Goal: Task Accomplishment & Management: Manage account settings

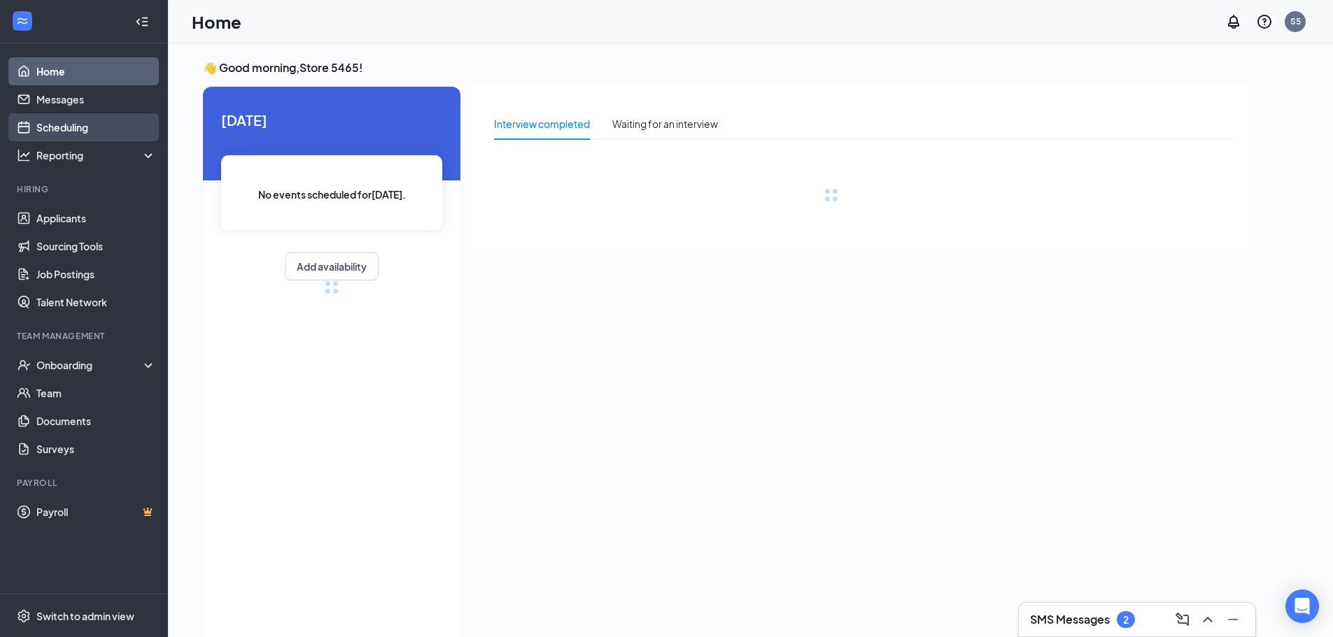
click at [75, 120] on link "Scheduling" at bounding box center [96, 127] width 120 height 28
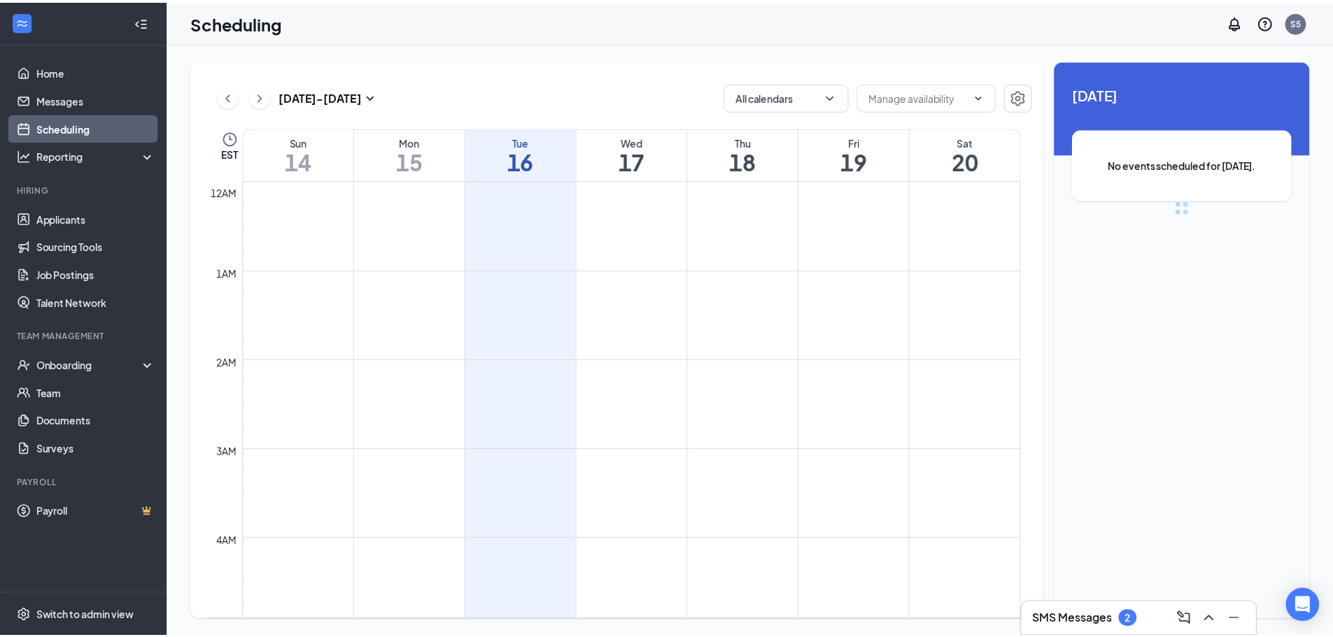
scroll to position [688, 0]
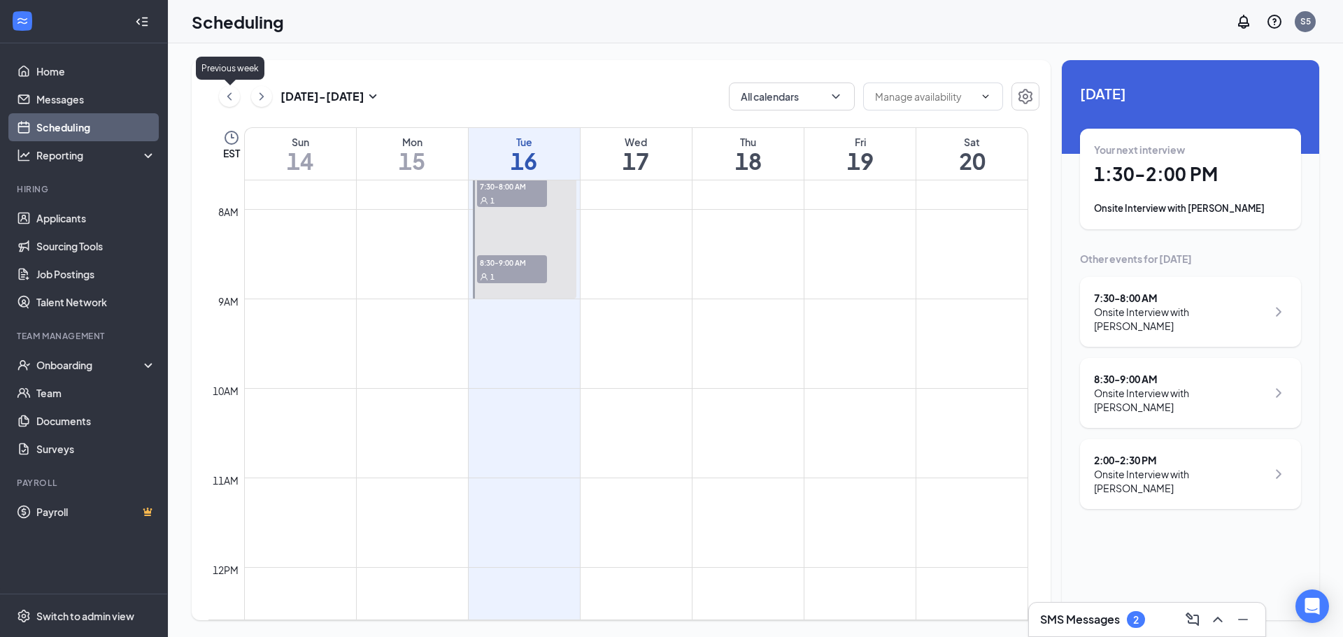
click at [233, 99] on icon "ChevronLeft" at bounding box center [229, 96] width 14 height 17
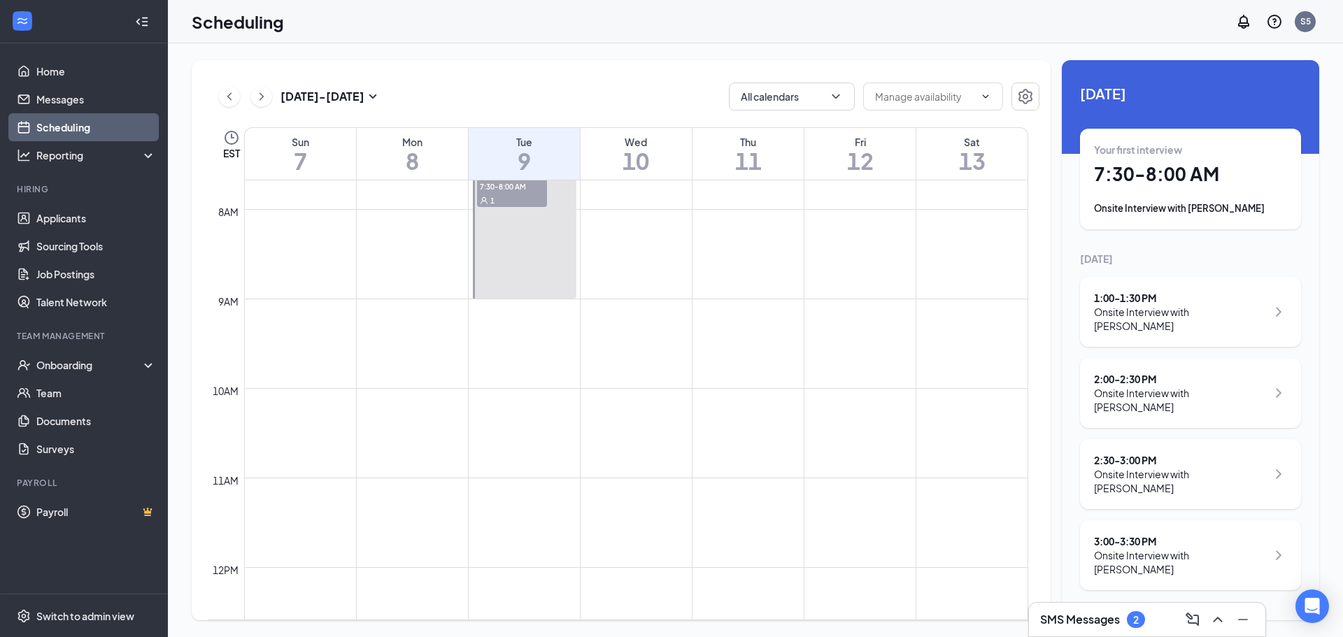
click at [524, 198] on div "1" at bounding box center [512, 200] width 70 height 14
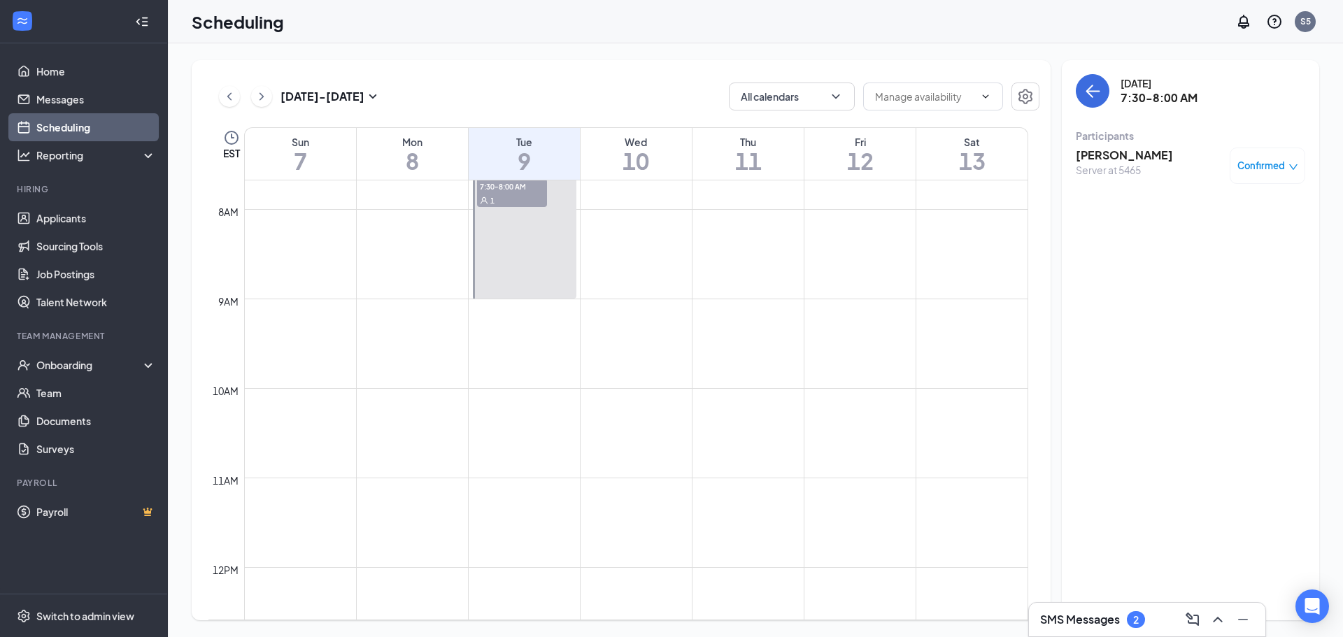
click at [1255, 164] on span "Confirmed" at bounding box center [1262, 166] width 48 height 14
click at [1254, 167] on span "Confirmed" at bounding box center [1262, 166] width 48 height 14
click at [1100, 154] on h3 "Edwina Gray" at bounding box center [1124, 155] width 97 height 15
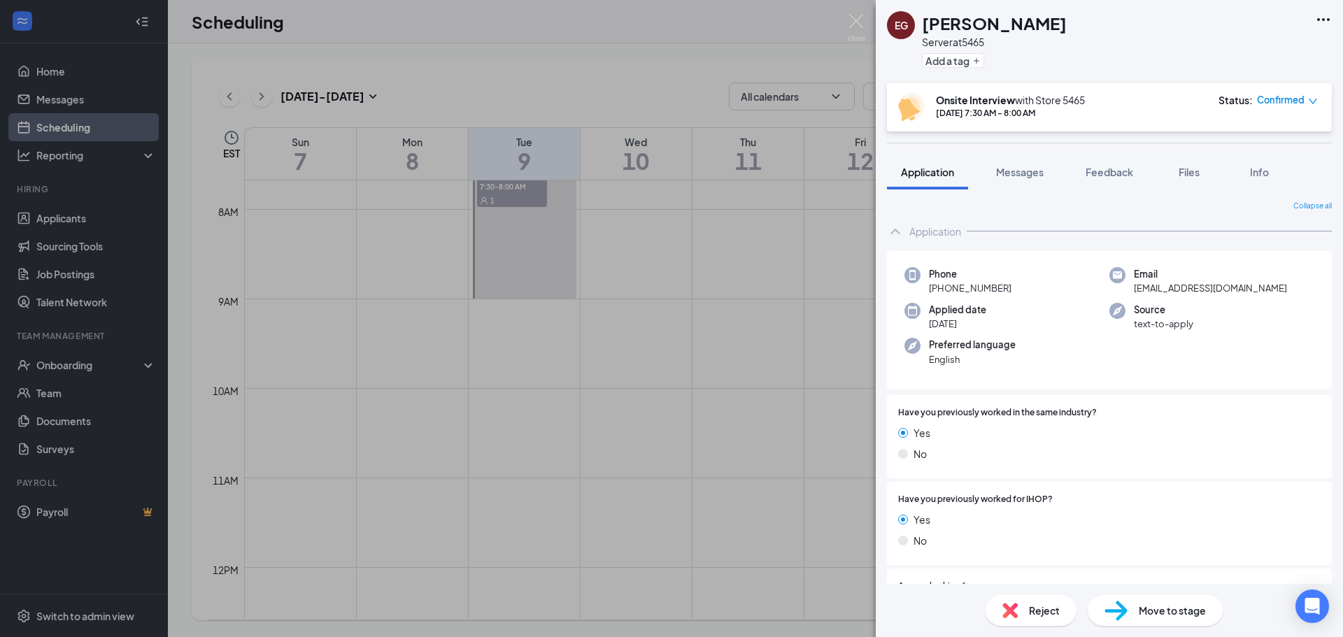
click at [1166, 612] on span "Move to stage" at bounding box center [1172, 610] width 67 height 15
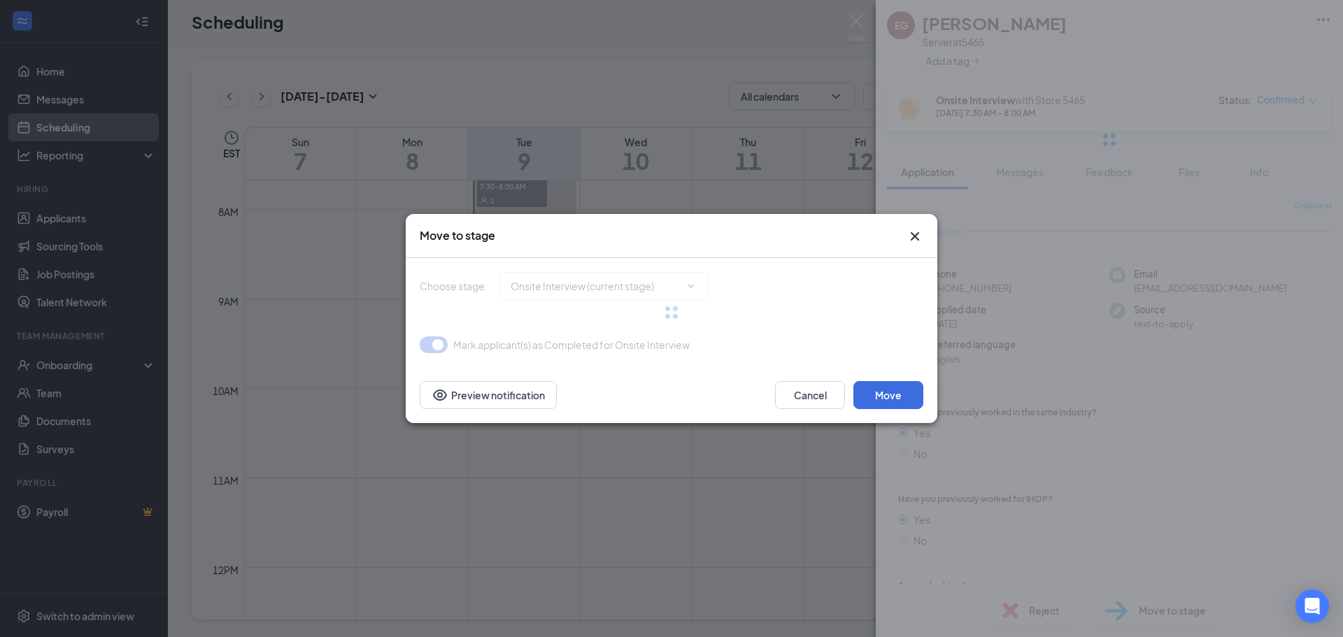
type input "Hiring Complete (final stage)"
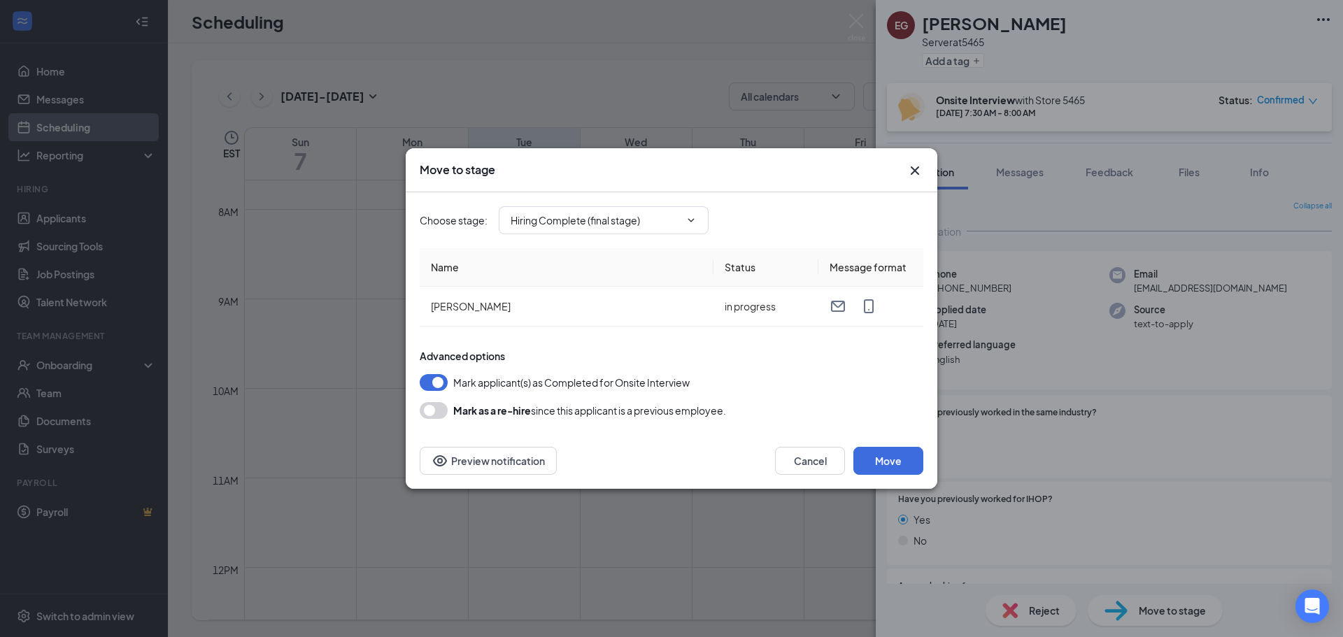
drag, startPoint x: 428, startPoint y: 414, endPoint x: 438, endPoint y: 411, distance: 10.4
click at [438, 411] on button "button" at bounding box center [434, 410] width 28 height 17
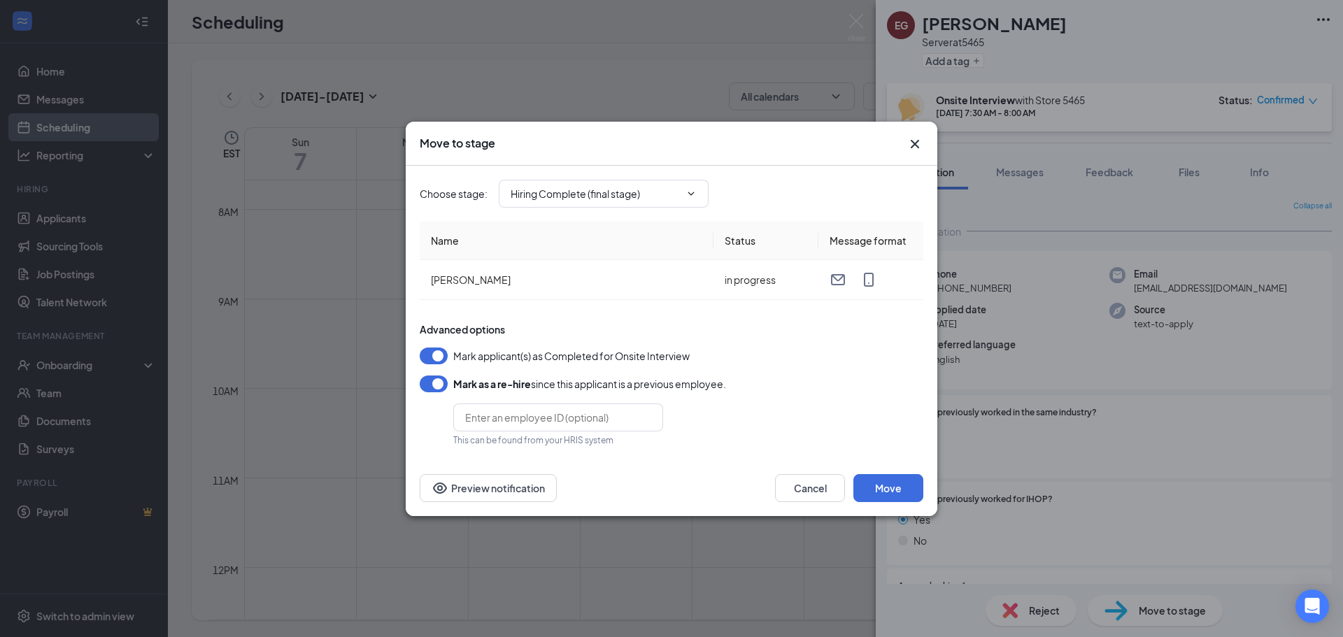
click at [436, 354] on button "button" at bounding box center [434, 356] width 28 height 17
click at [896, 488] on button "Move" at bounding box center [889, 488] width 70 height 28
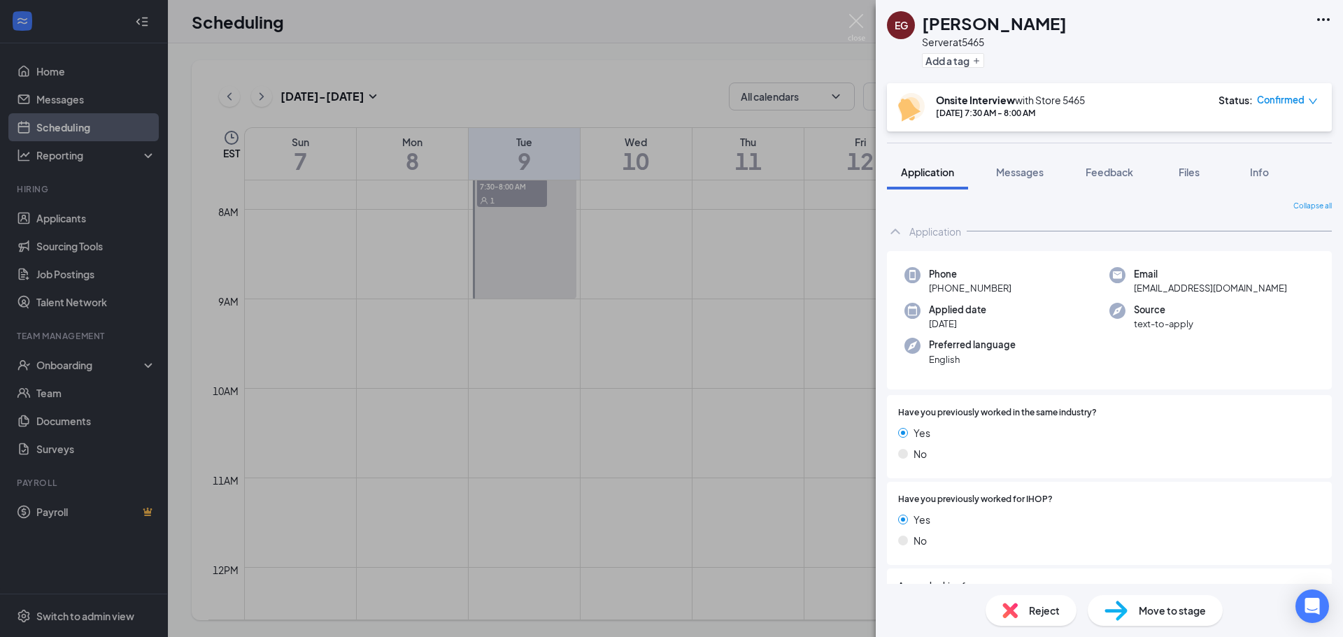
click at [73, 365] on div "EG Edwina Gray Server at 5465 Add a tag Onsite Interview with Store 5465 Sep 9,…" at bounding box center [671, 318] width 1343 height 637
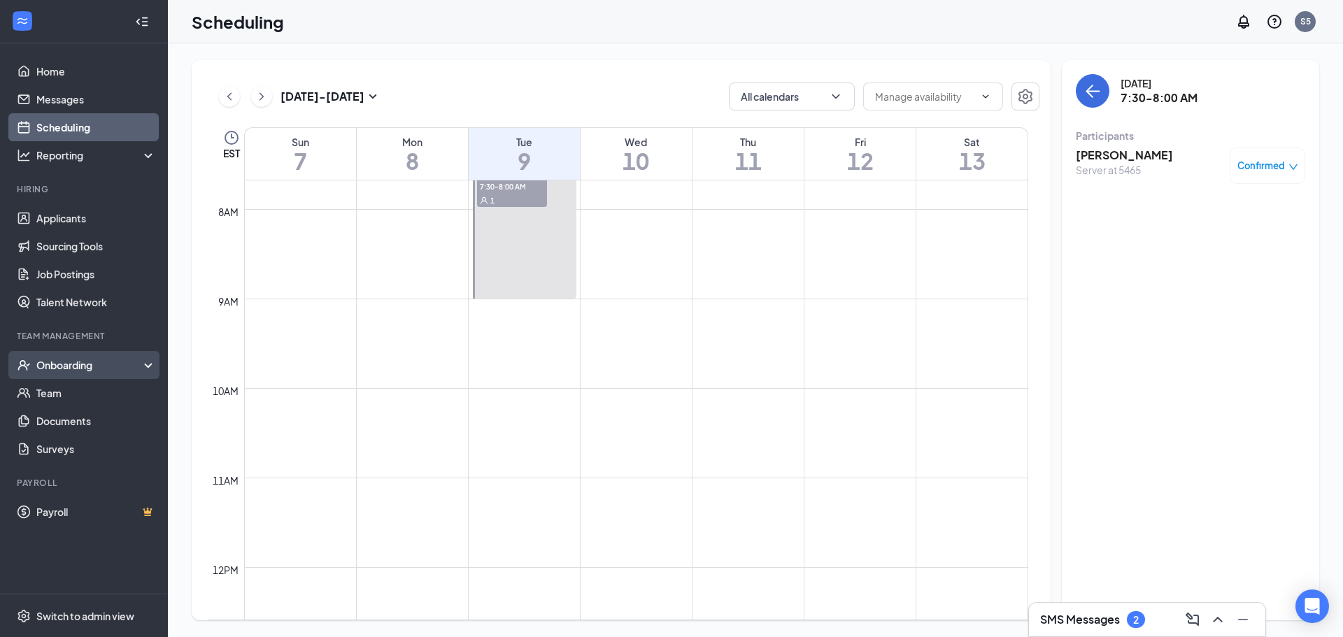
click at [69, 365] on div "Onboarding" at bounding box center [90, 365] width 108 height 14
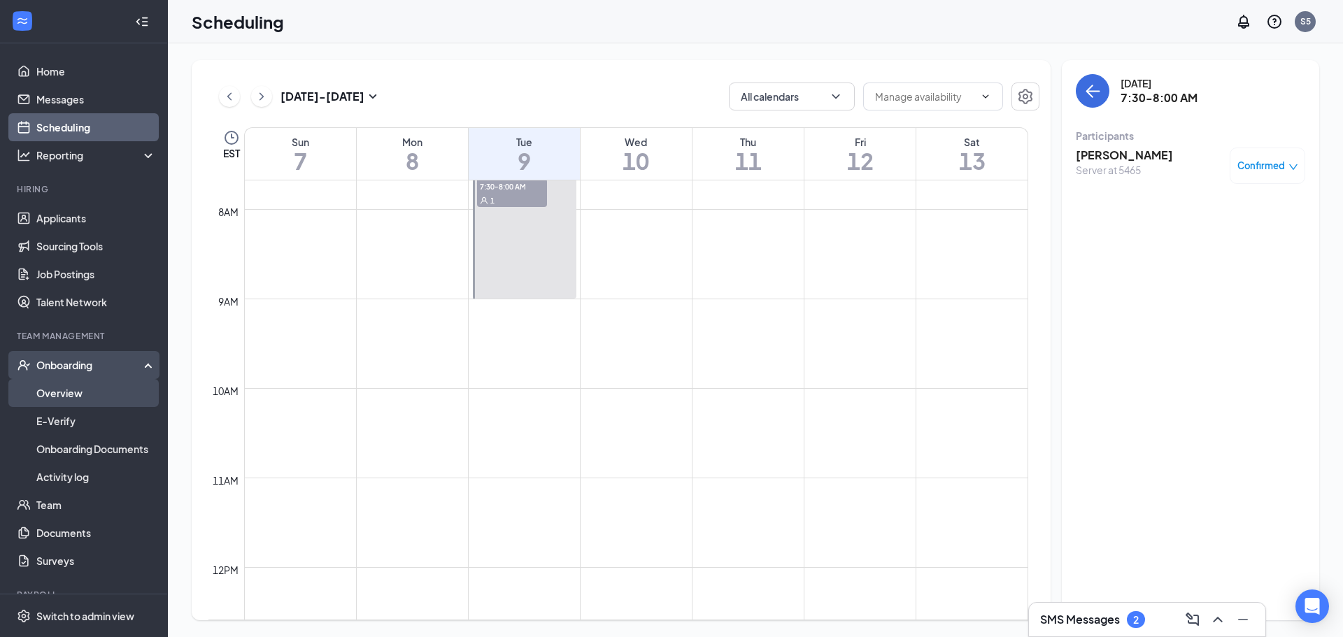
click at [62, 392] on link "Overview" at bounding box center [96, 393] width 120 height 28
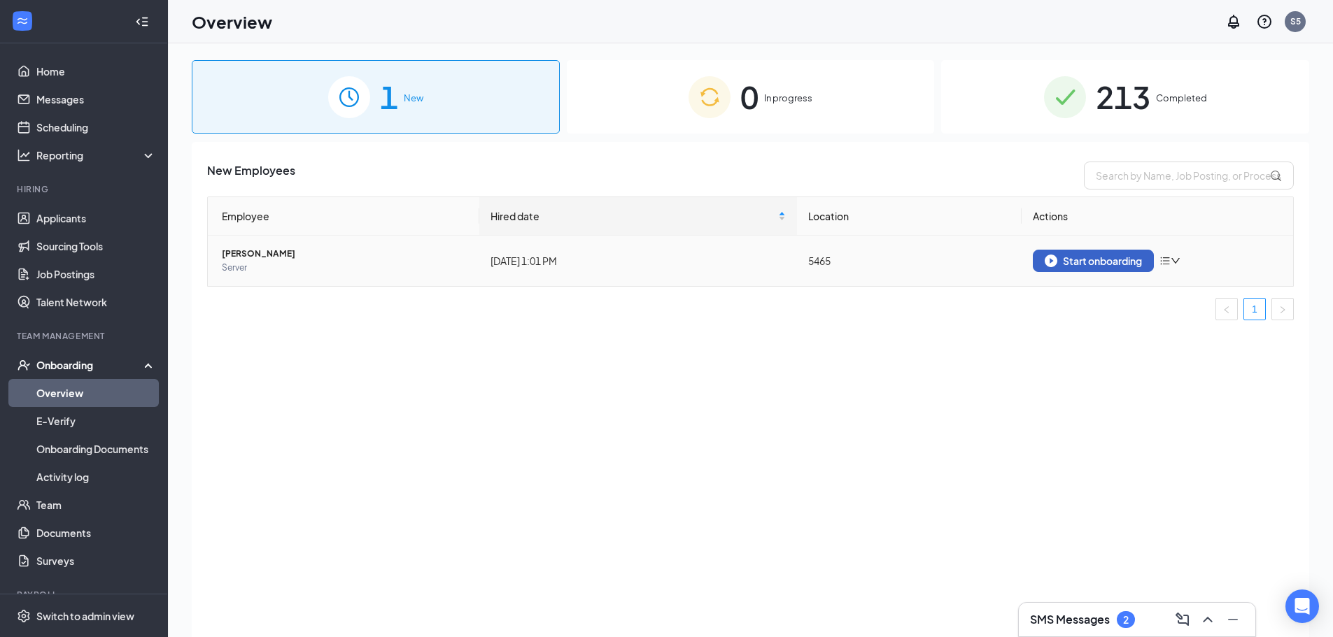
click at [1122, 260] on div "Start onboarding" at bounding box center [1093, 261] width 97 height 13
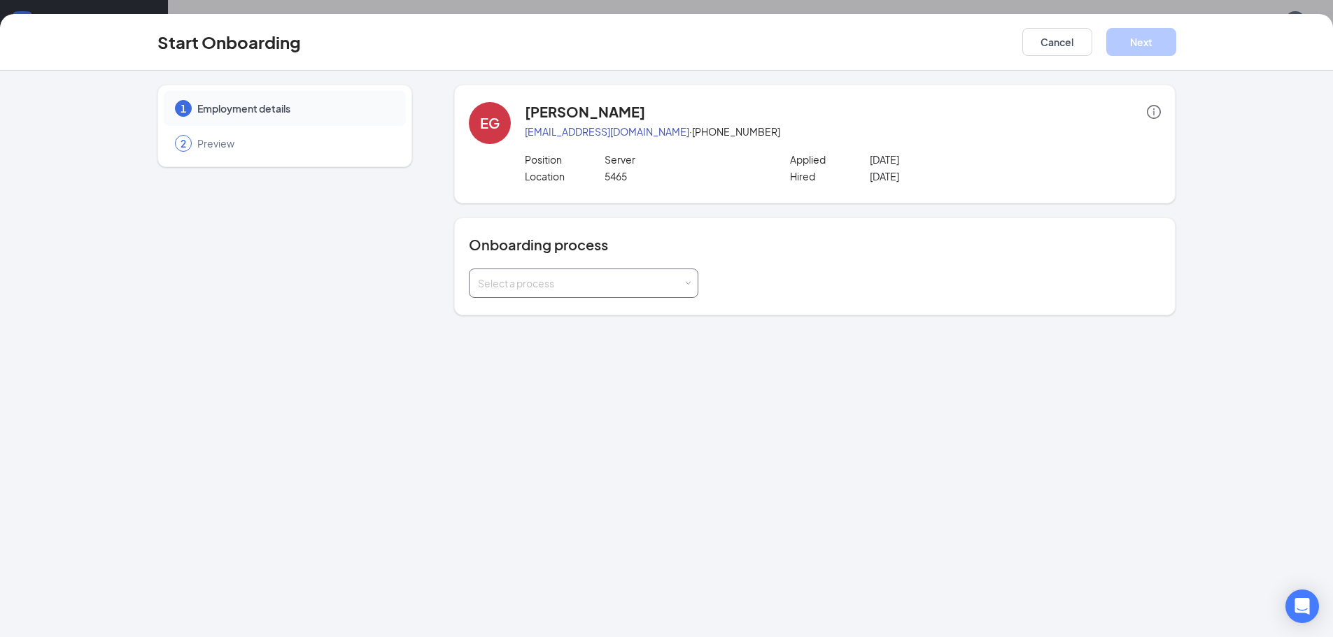
click at [643, 284] on div "Select a process" at bounding box center [580, 283] width 205 height 14
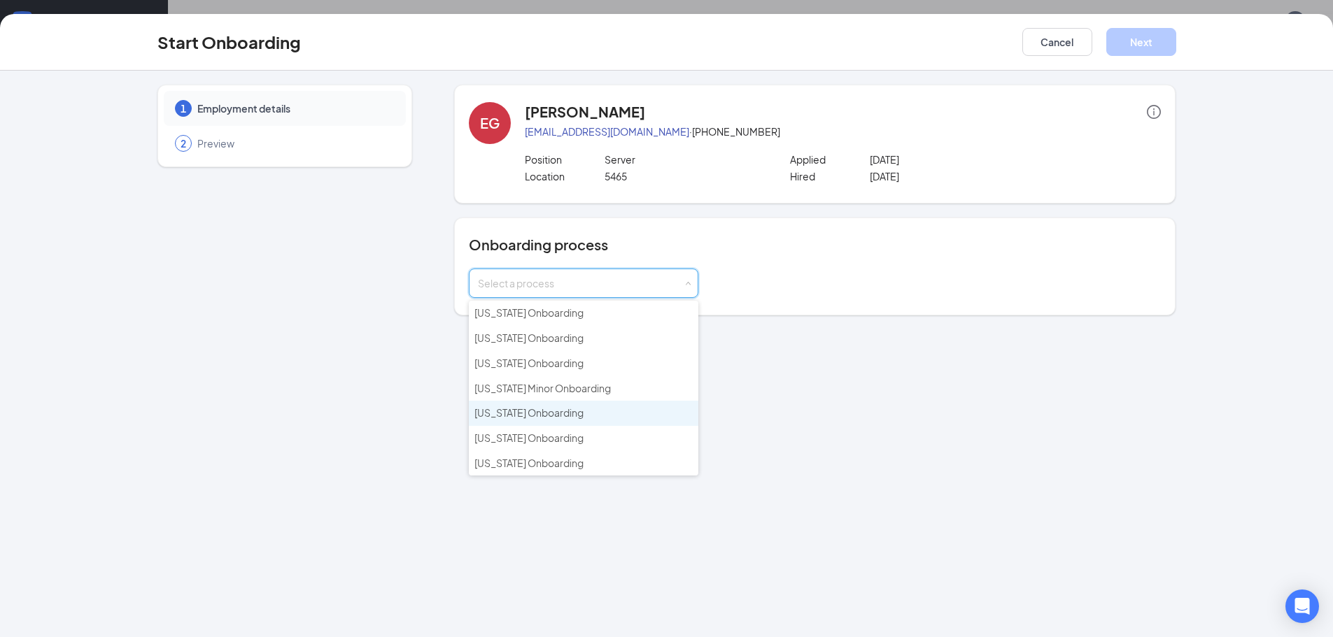
click at [550, 416] on span "Indiana Onboarding" at bounding box center [528, 412] width 109 height 13
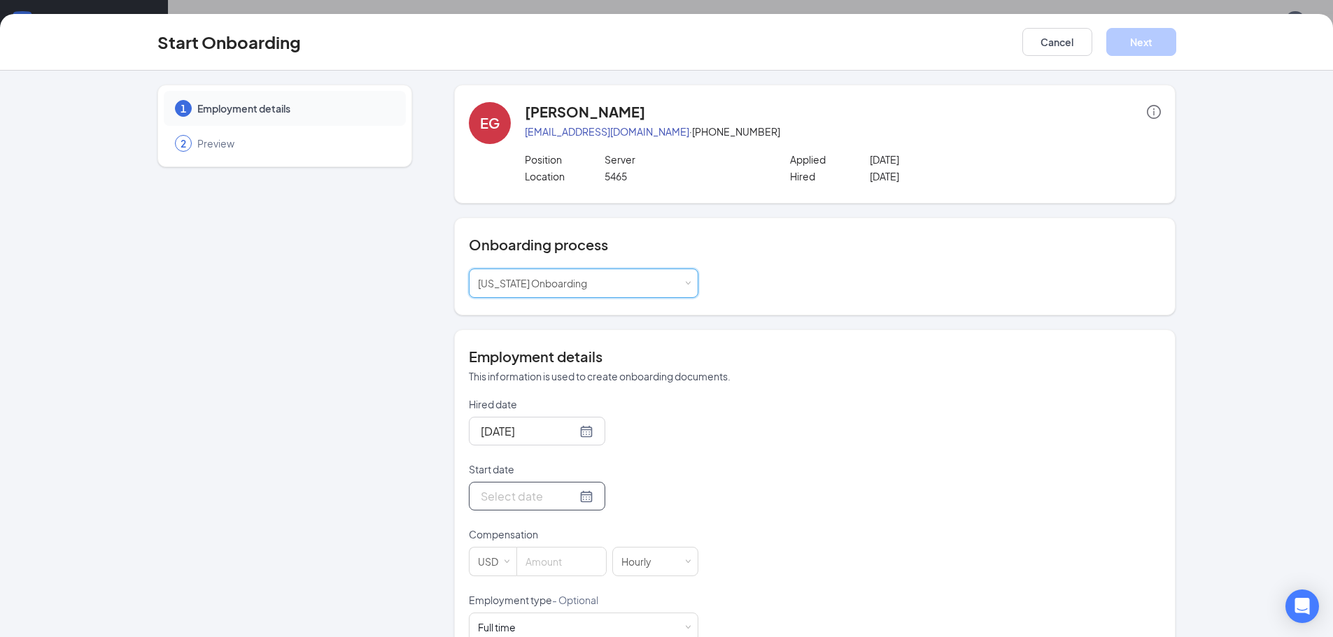
click at [567, 500] on div at bounding box center [537, 496] width 113 height 17
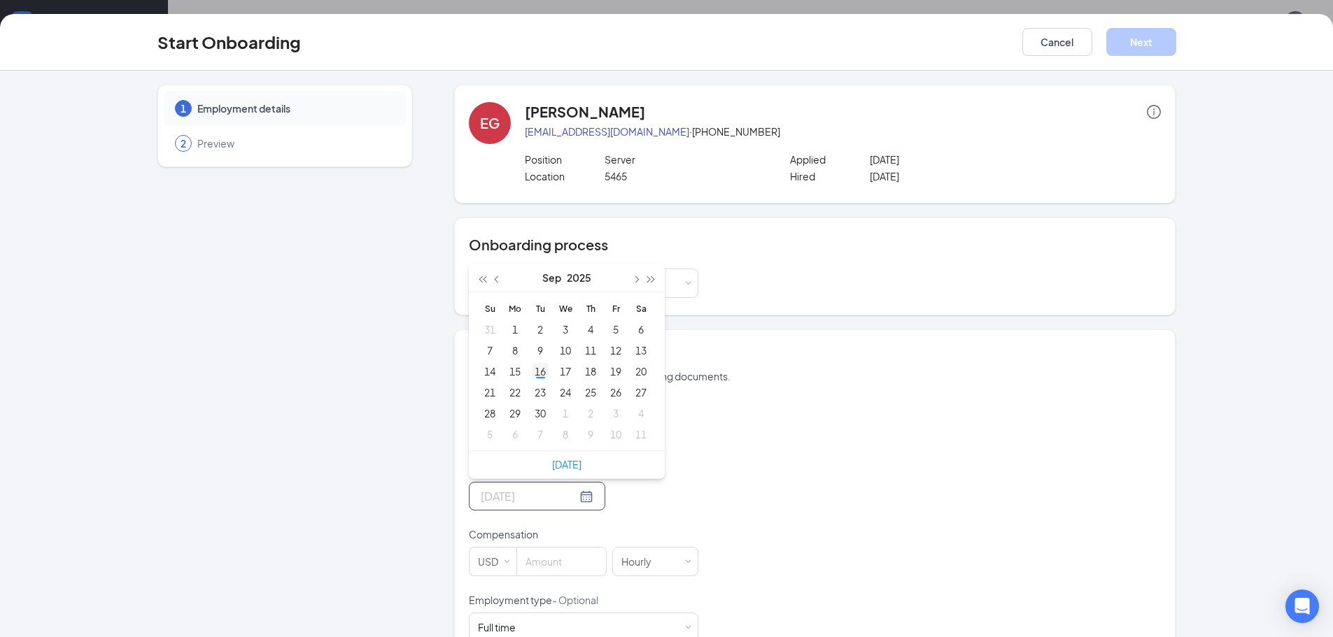
type input "Sep 16, 2025"
click at [537, 373] on div "16" at bounding box center [540, 371] width 17 height 17
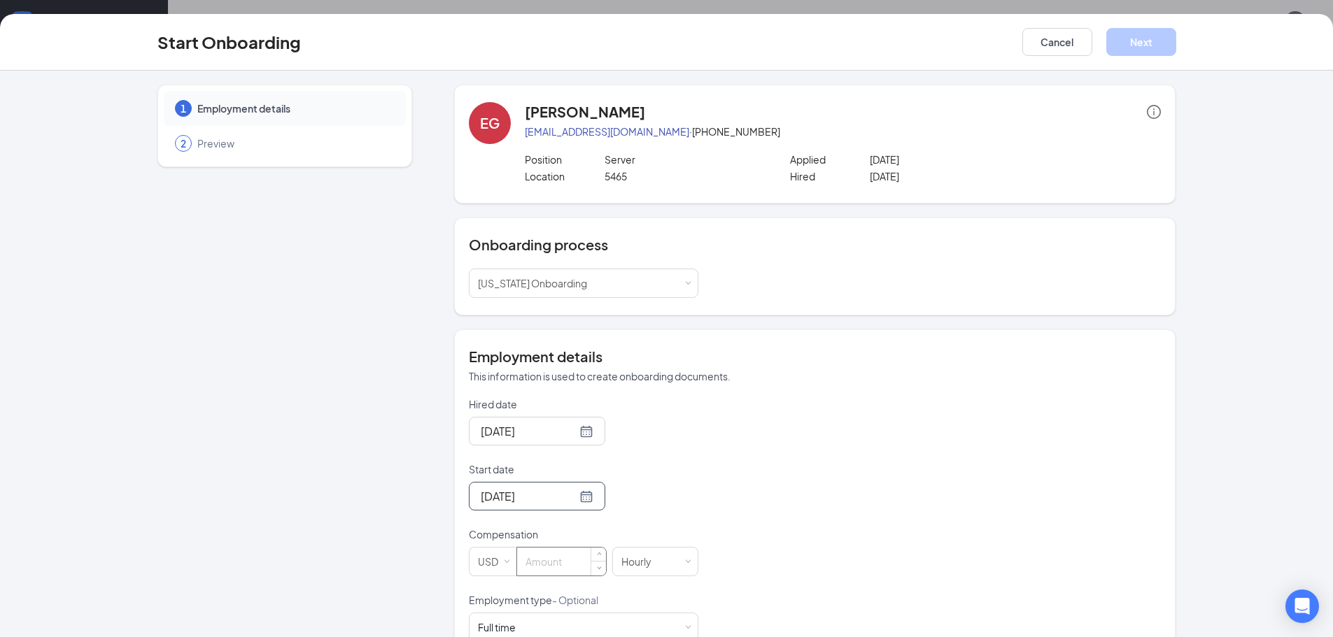
click at [524, 561] on input at bounding box center [561, 562] width 89 height 28
type input "2.13"
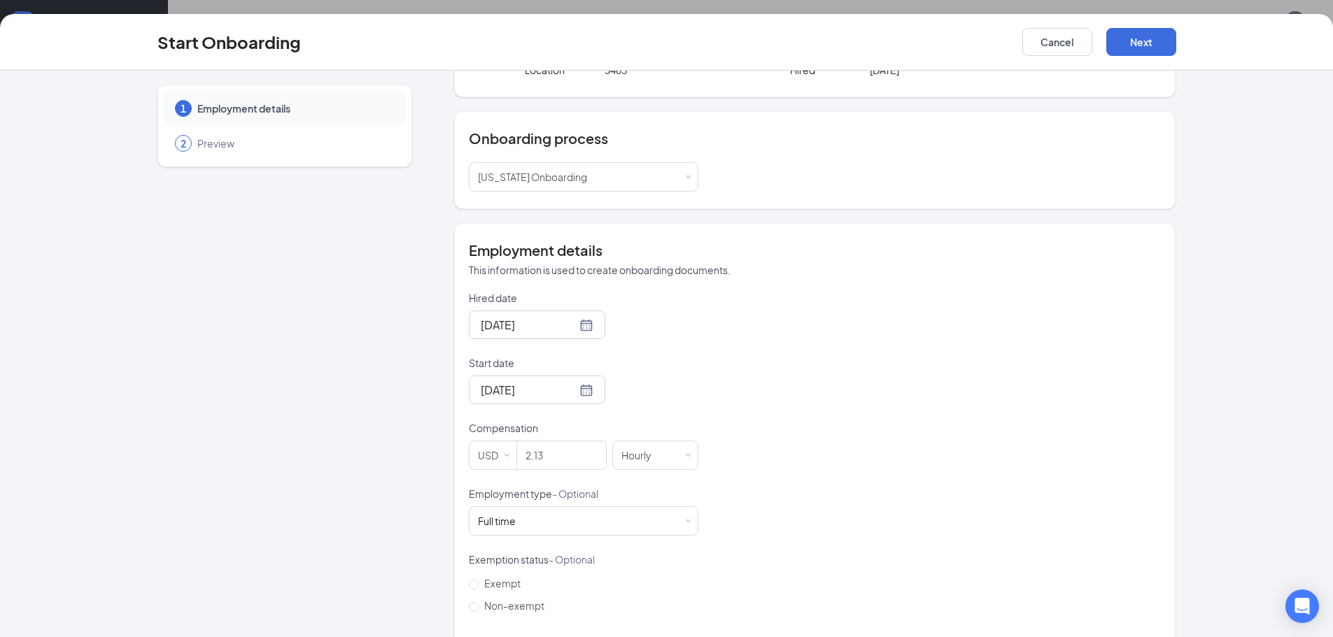
scroll to position [183, 0]
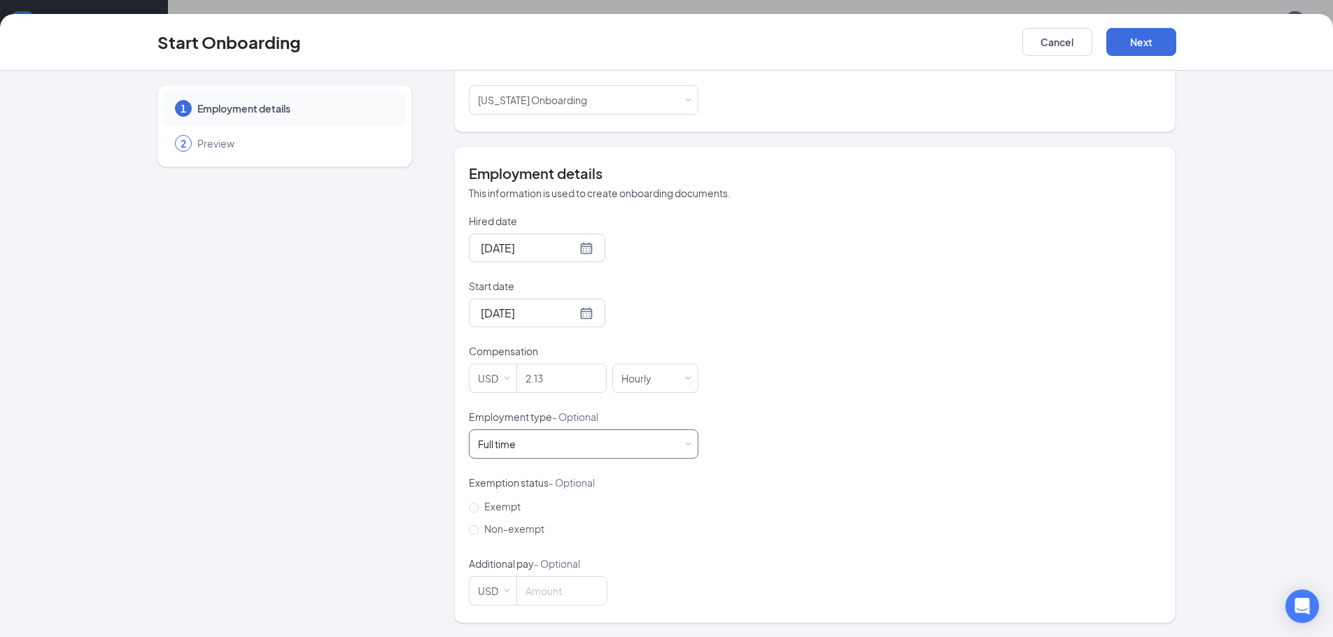
click at [586, 451] on div "Full time Works 30+ hours per week and is reasonably expected to work" at bounding box center [583, 444] width 211 height 28
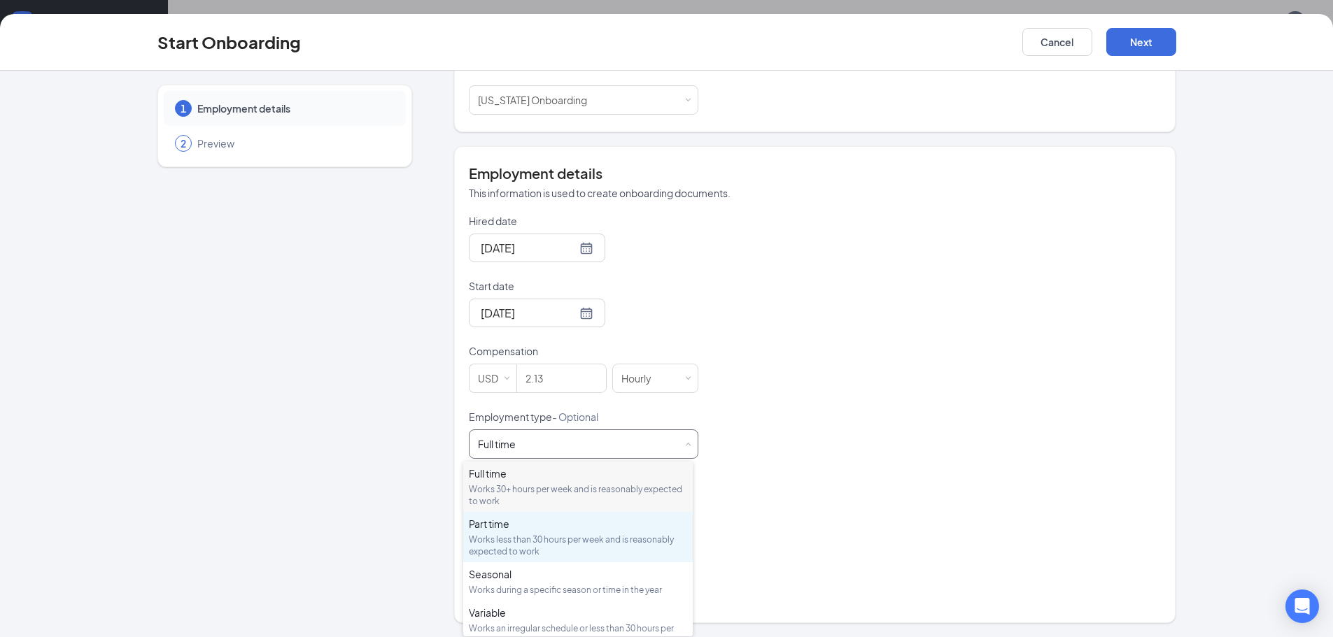
click at [539, 540] on div "Works less than 30 hours per week and is reasonably expected to work" at bounding box center [578, 546] width 218 height 24
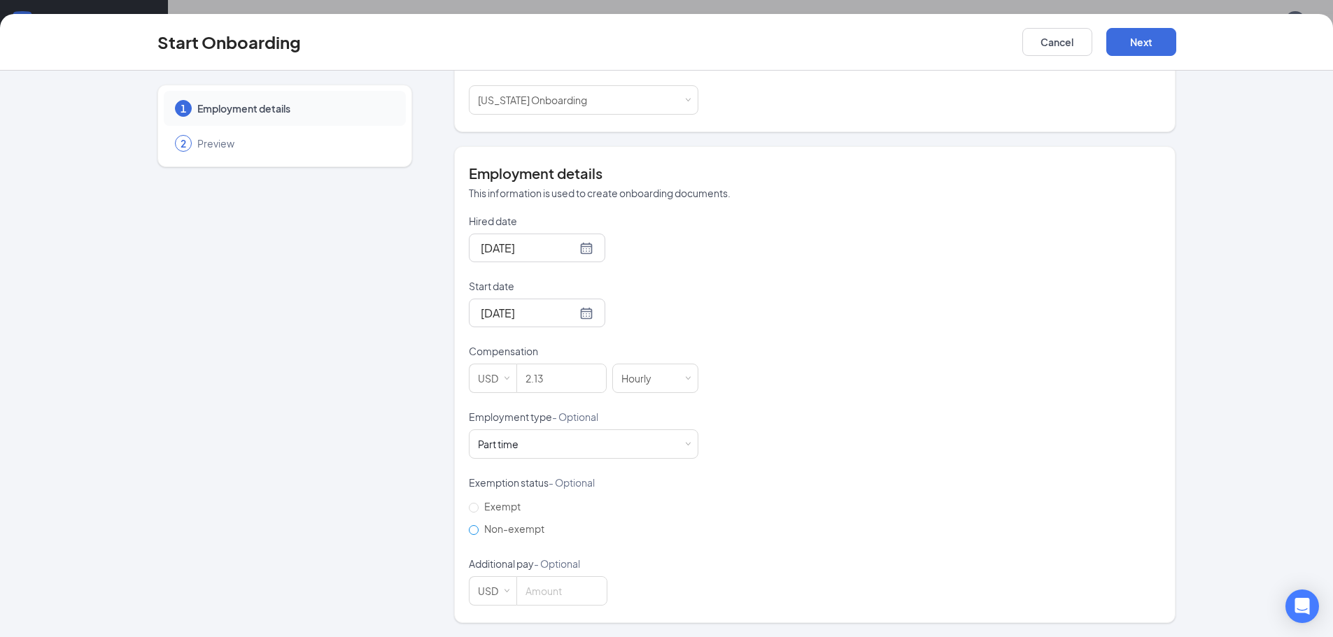
click at [469, 528] on input "Non-exempt" at bounding box center [474, 530] width 10 height 10
radio input "true"
click at [1147, 43] on button "Next" at bounding box center [1141, 42] width 70 height 28
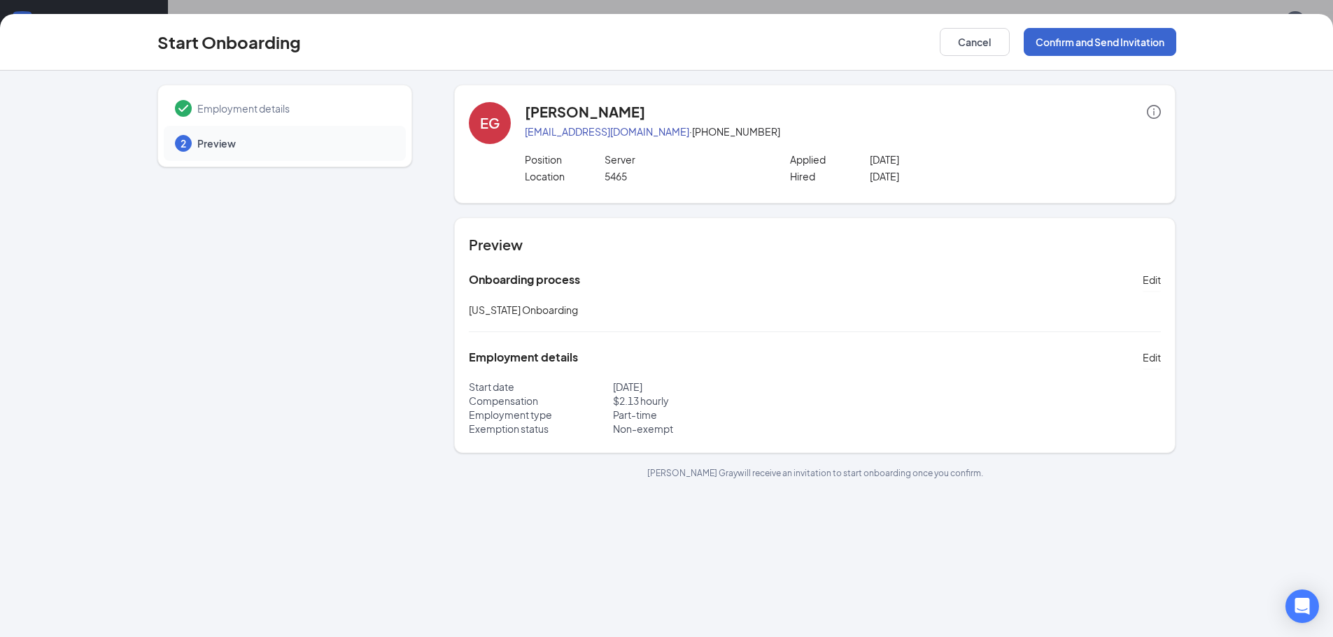
scroll to position [0, 0]
click at [1125, 43] on button "Confirm and Send Invitation" at bounding box center [1100, 42] width 153 height 28
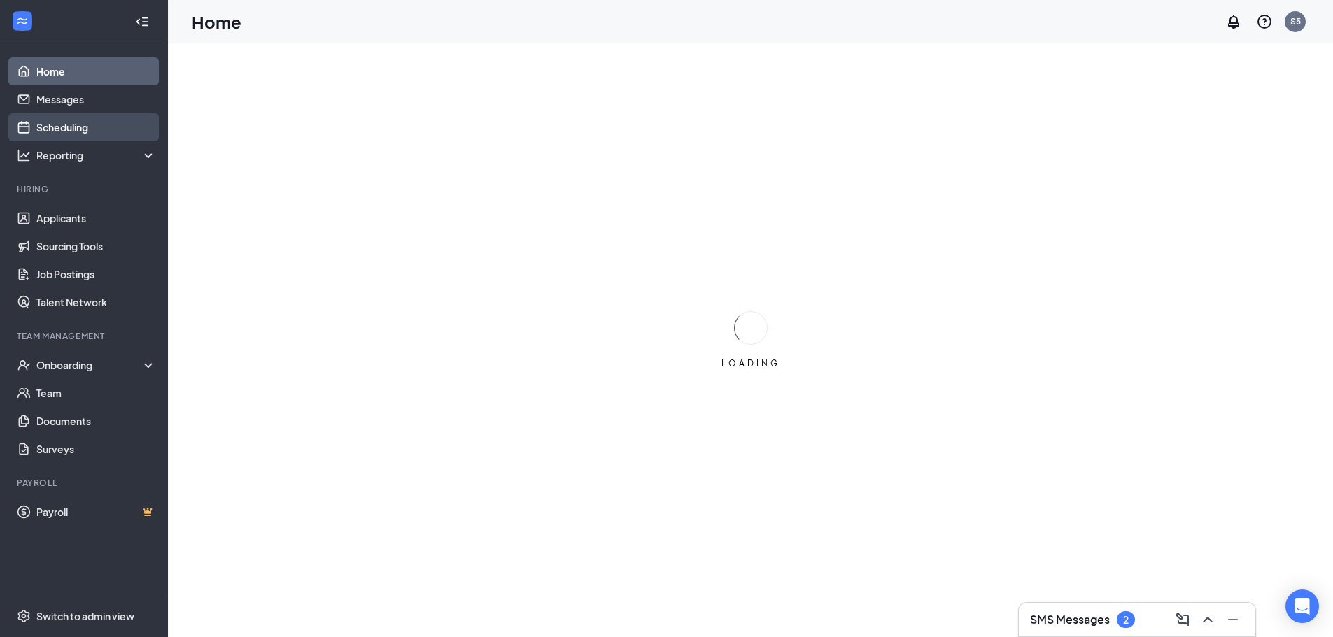
click at [86, 132] on link "Scheduling" at bounding box center [96, 127] width 120 height 28
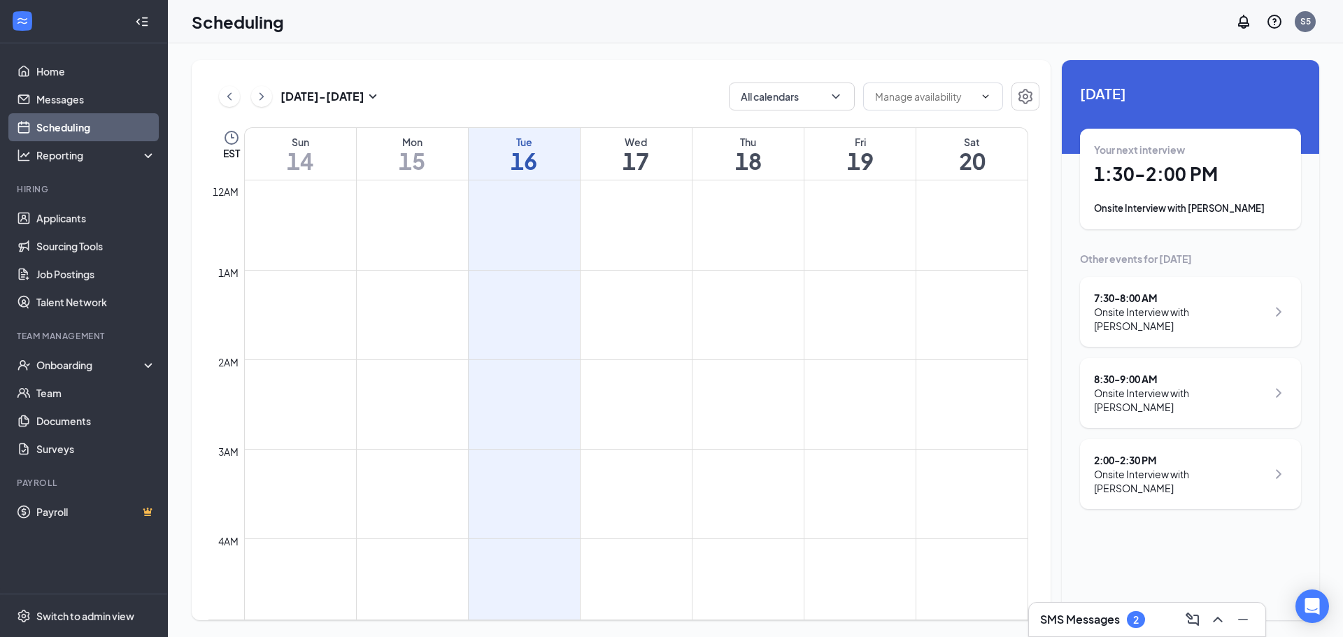
scroll to position [688, 0]
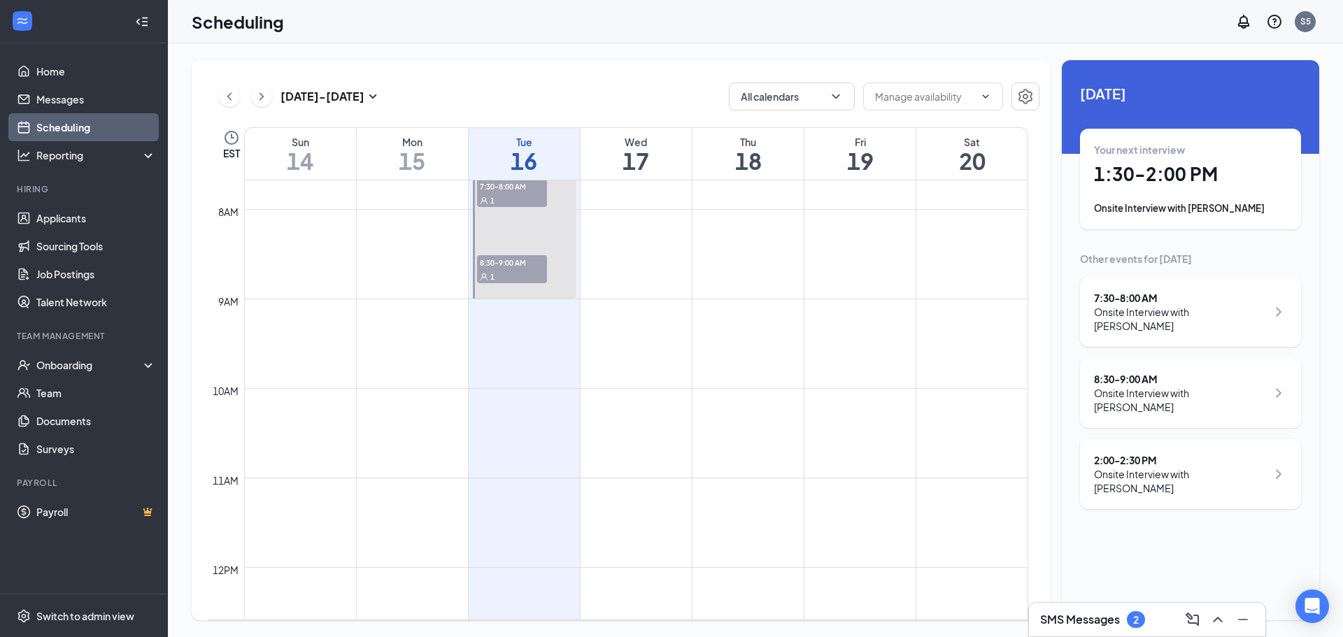
click at [1147, 389] on div "Onsite Interview with Dina Husidic" at bounding box center [1180, 400] width 173 height 28
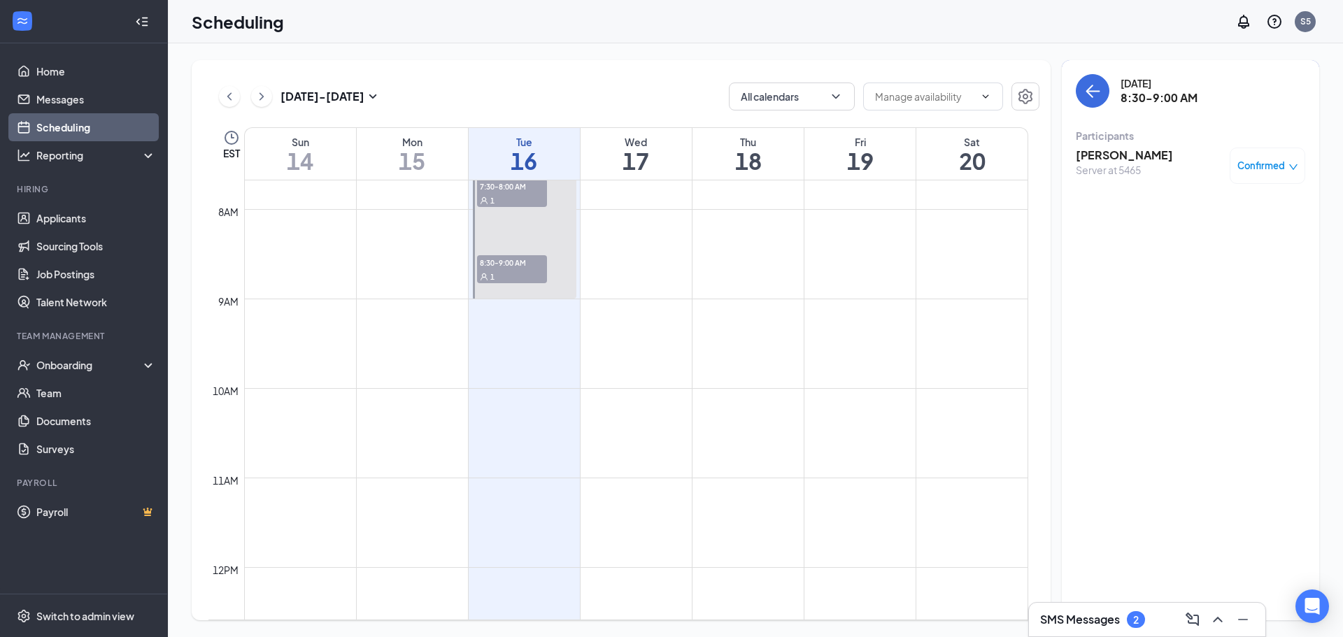
click at [1245, 164] on span "Confirmed" at bounding box center [1262, 166] width 48 height 14
click at [1203, 256] on span "Mark as no-show" at bounding box center [1227, 253] width 78 height 15
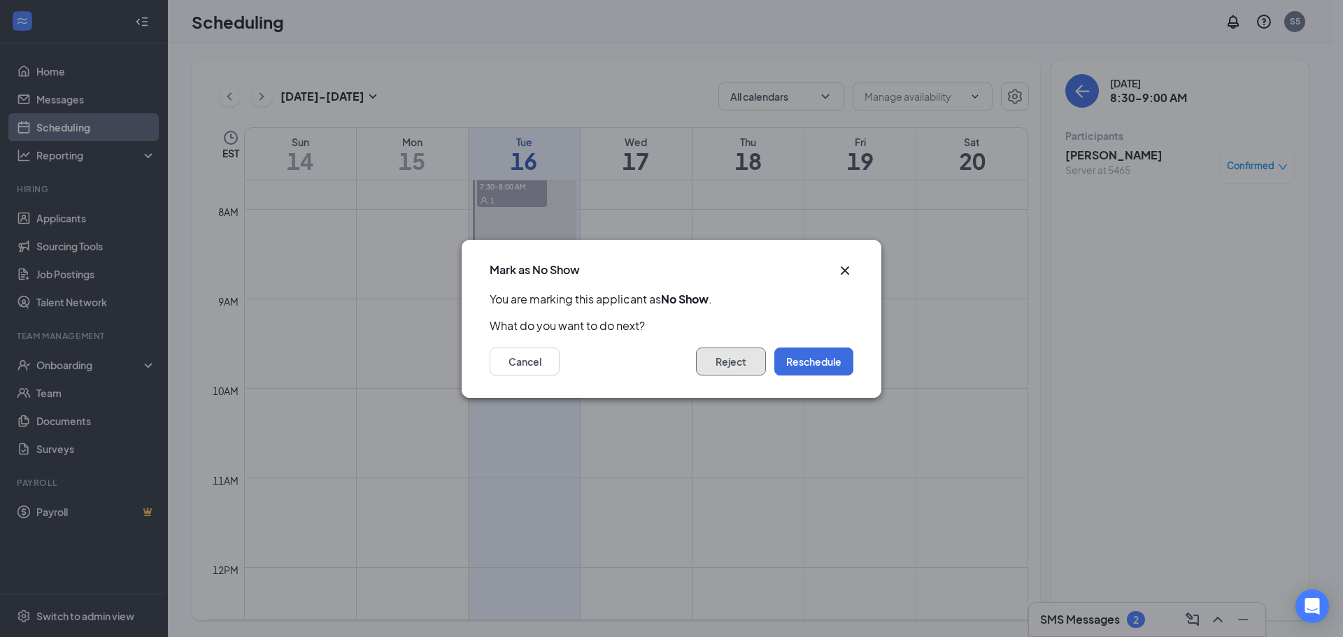
click at [740, 362] on button "Reject" at bounding box center [731, 362] width 70 height 28
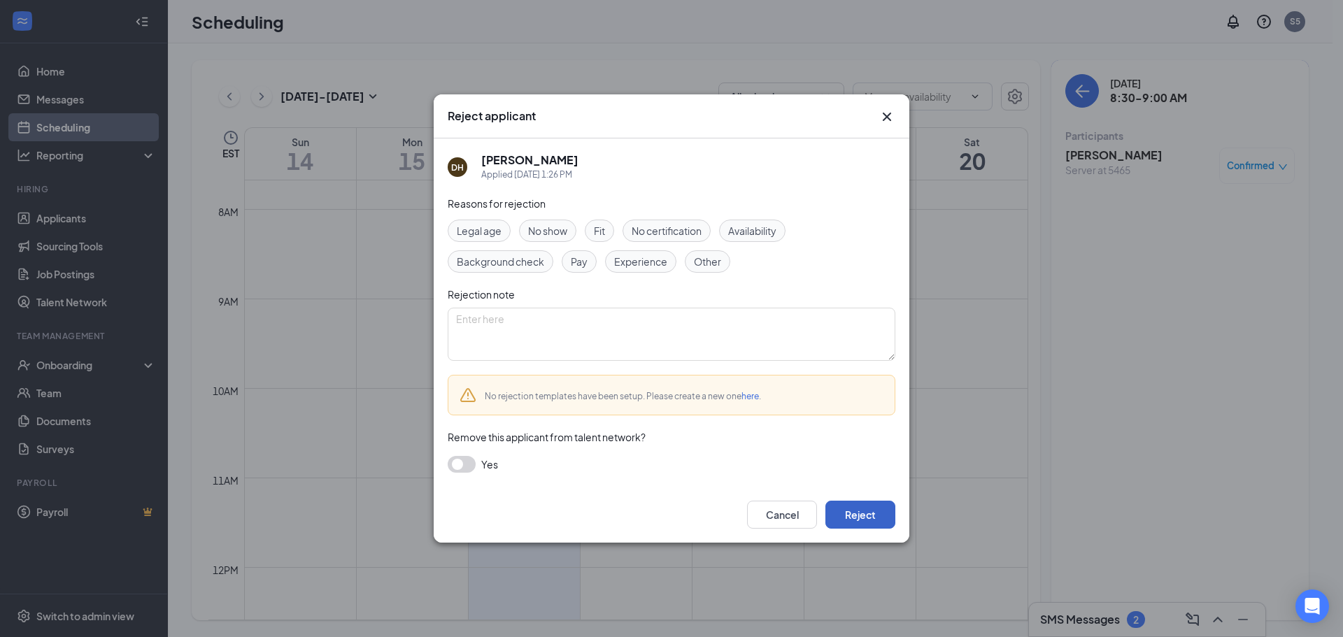
click at [864, 521] on button "Reject" at bounding box center [861, 515] width 70 height 28
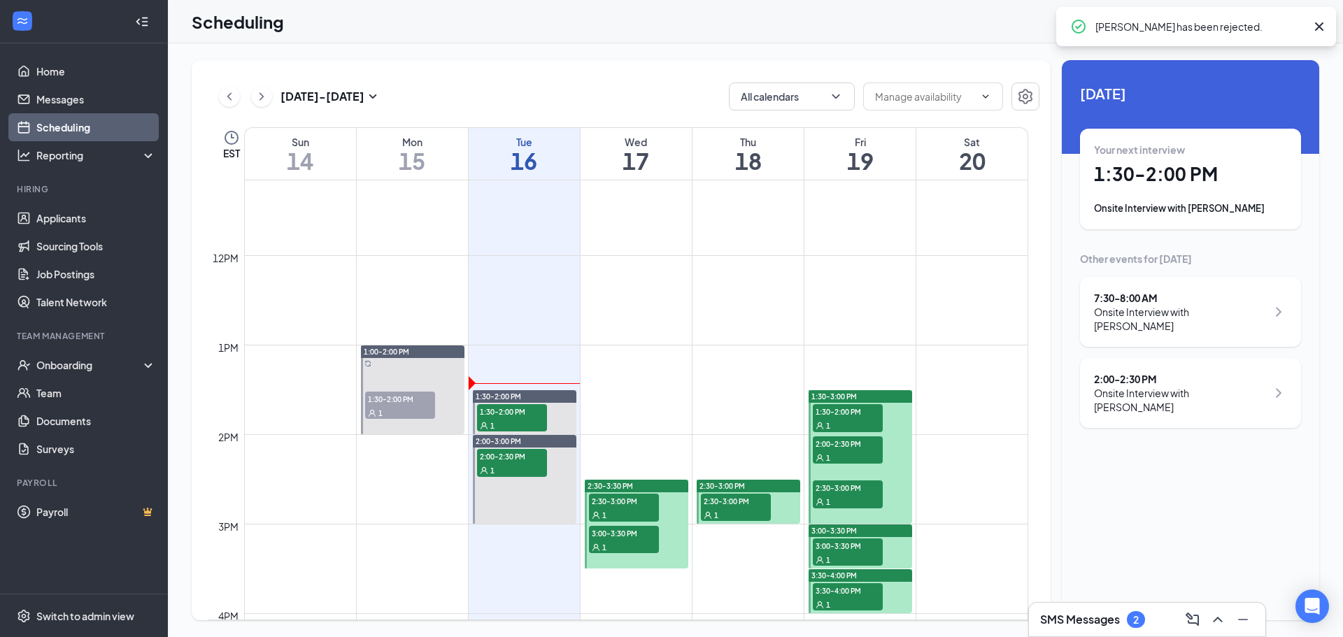
scroll to position [1073, 0]
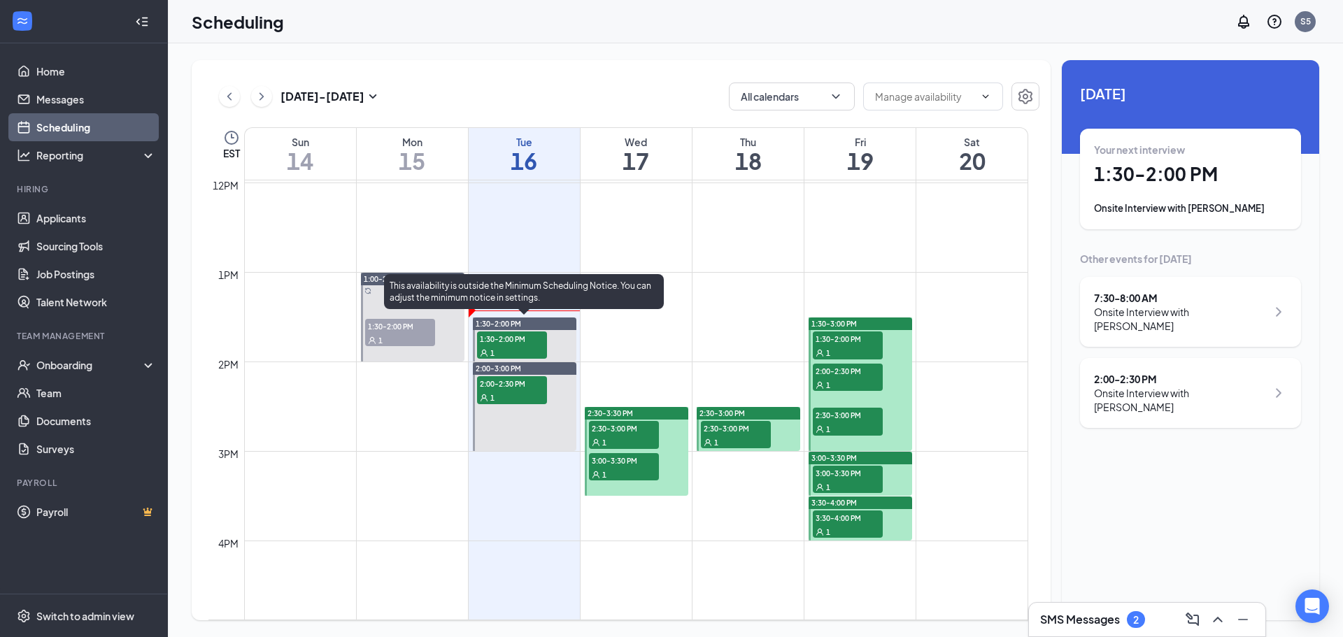
click at [507, 344] on span "1:30-2:00 PM" at bounding box center [512, 339] width 70 height 14
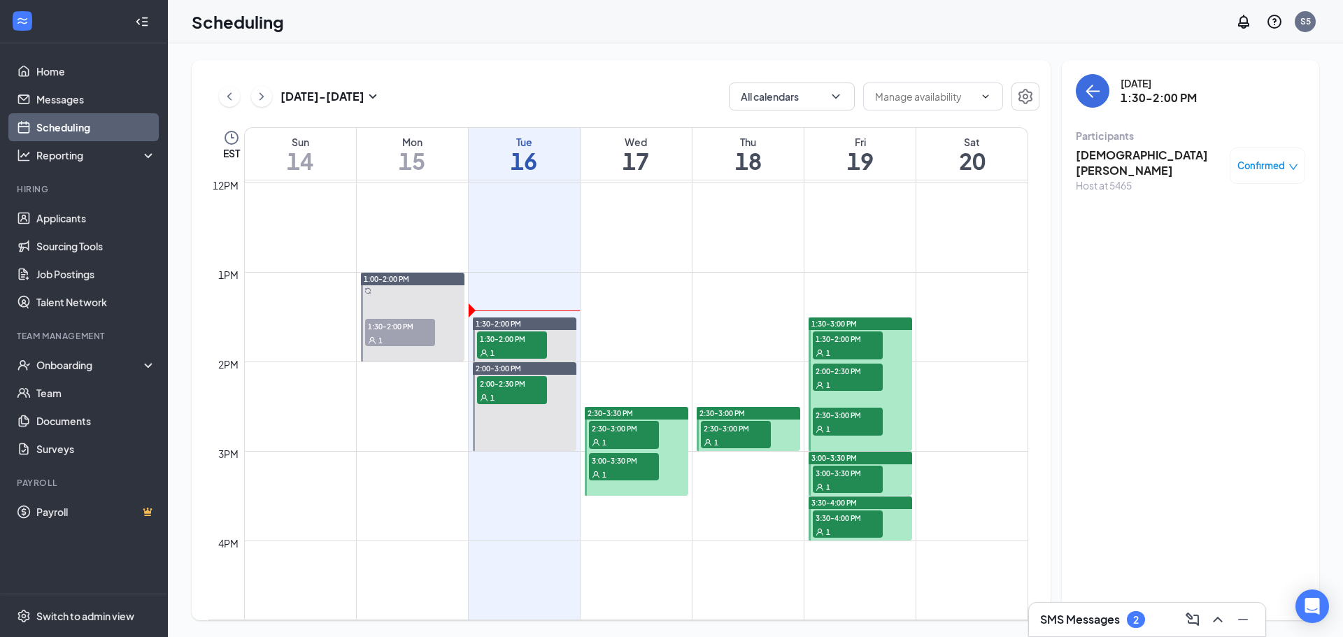
click at [1259, 162] on span "Confirmed" at bounding box center [1262, 166] width 48 height 14
click at [1119, 158] on h3 "[DEMOGRAPHIC_DATA][PERSON_NAME]" at bounding box center [1149, 163] width 147 height 31
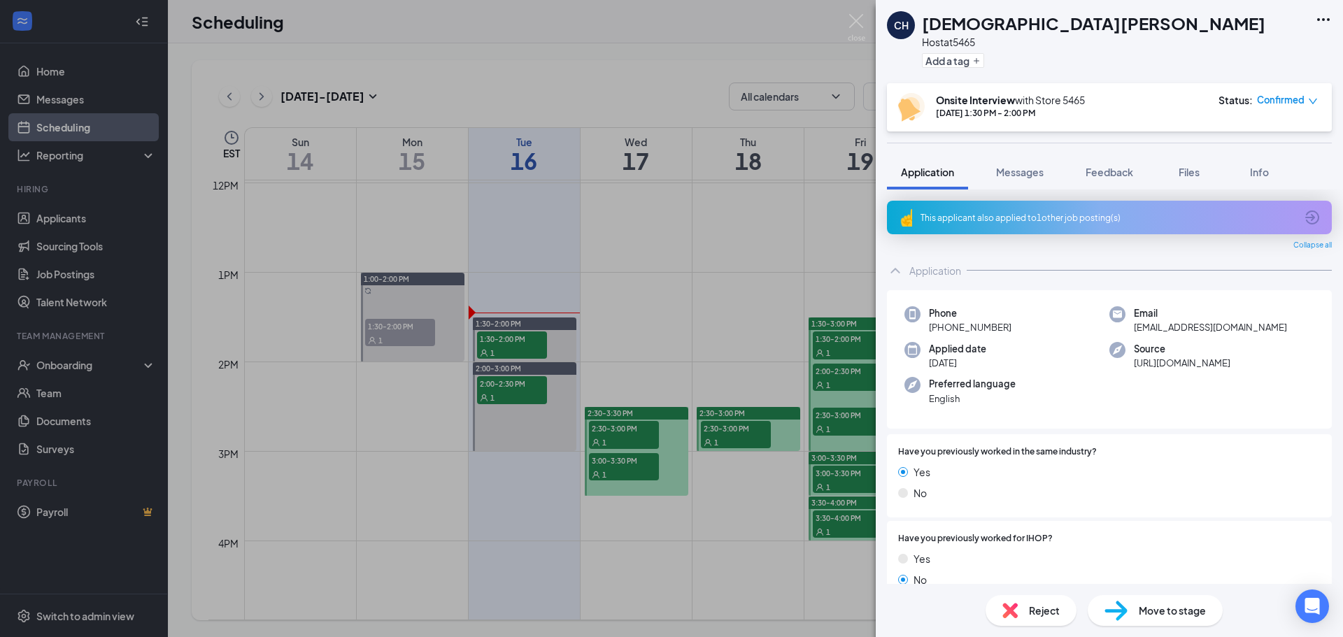
click at [1323, 17] on icon "Ellipses" at bounding box center [1323, 19] width 17 height 17
click at [1221, 52] on link "View full application" at bounding box center [1248, 52] width 151 height 14
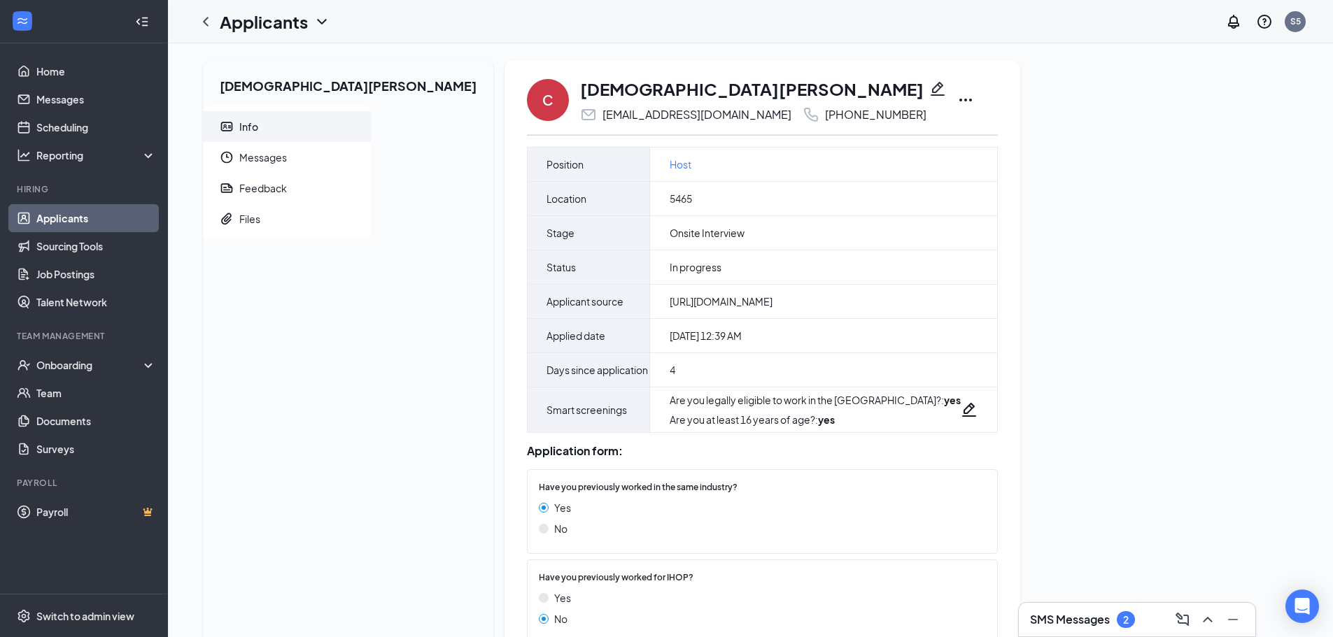
click at [957, 101] on icon "Ellipses" at bounding box center [965, 100] width 17 height 17
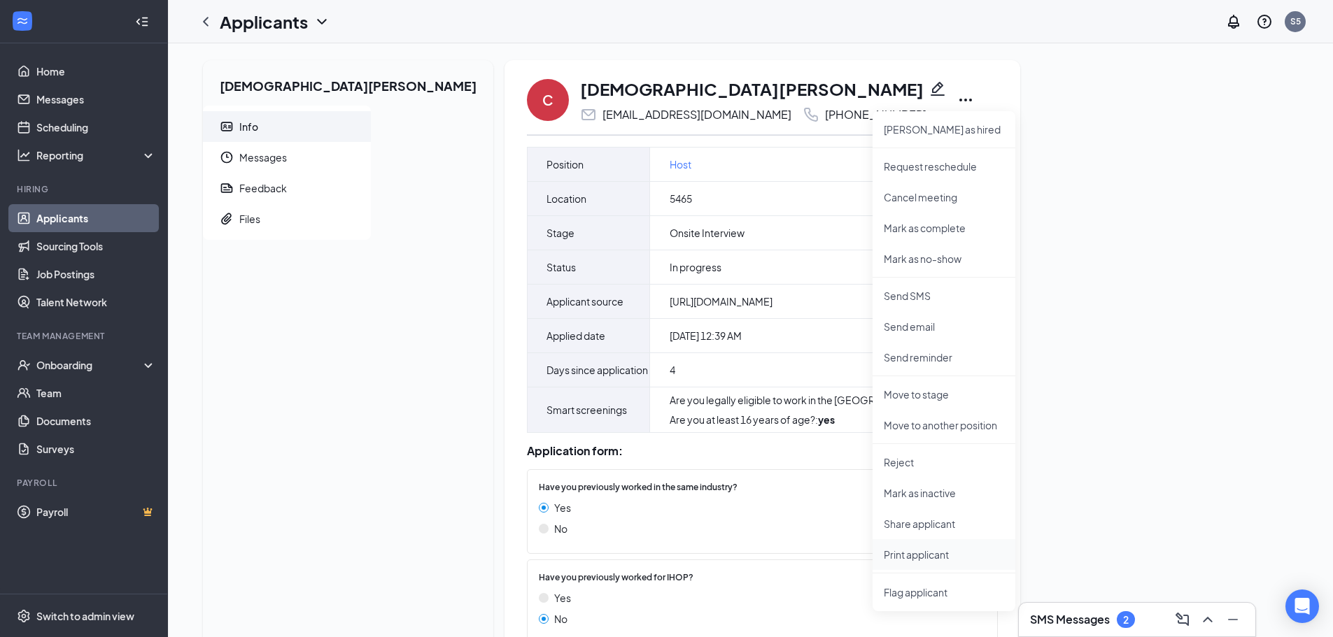
click at [884, 554] on p "Print applicant" at bounding box center [944, 555] width 120 height 14
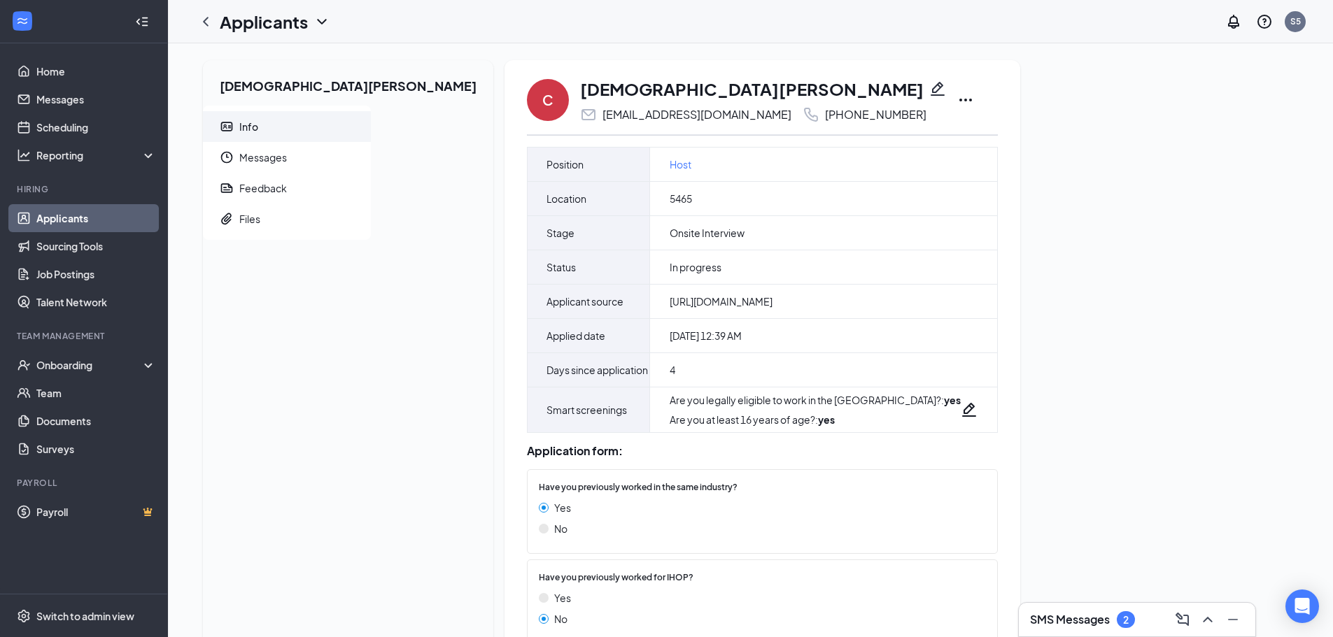
click at [957, 101] on icon "Ellipses" at bounding box center [965, 100] width 17 height 17
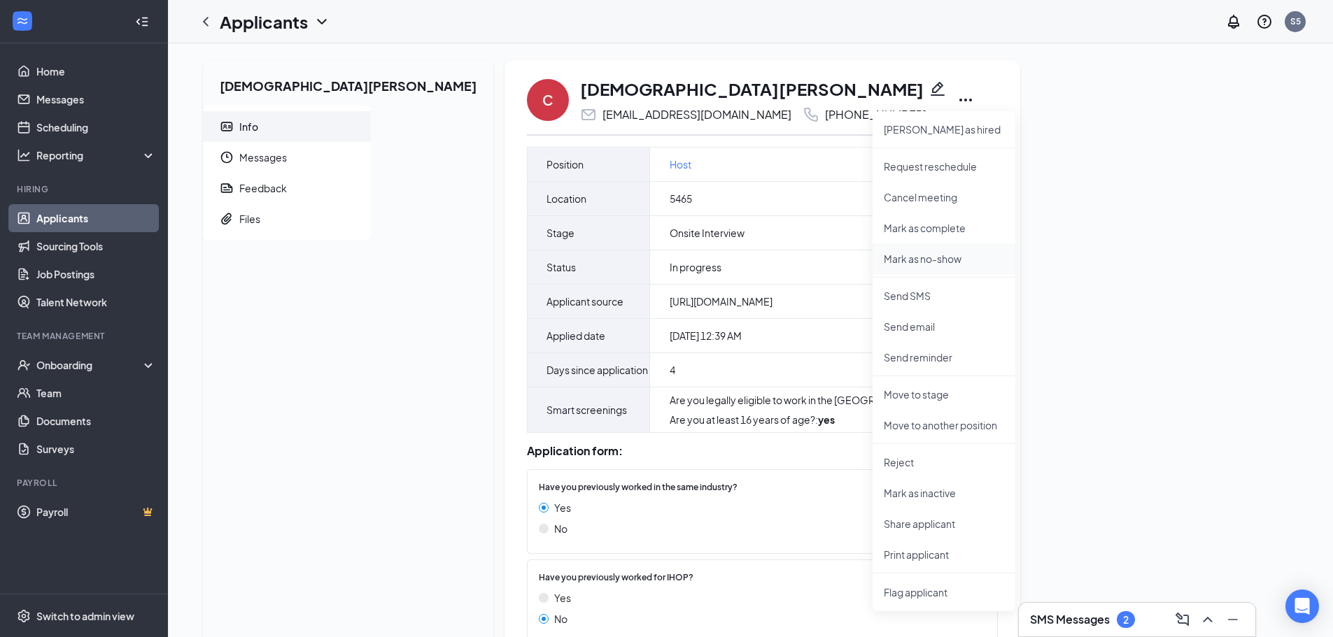
click at [884, 261] on p "Mark as no-show" at bounding box center [944, 259] width 120 height 14
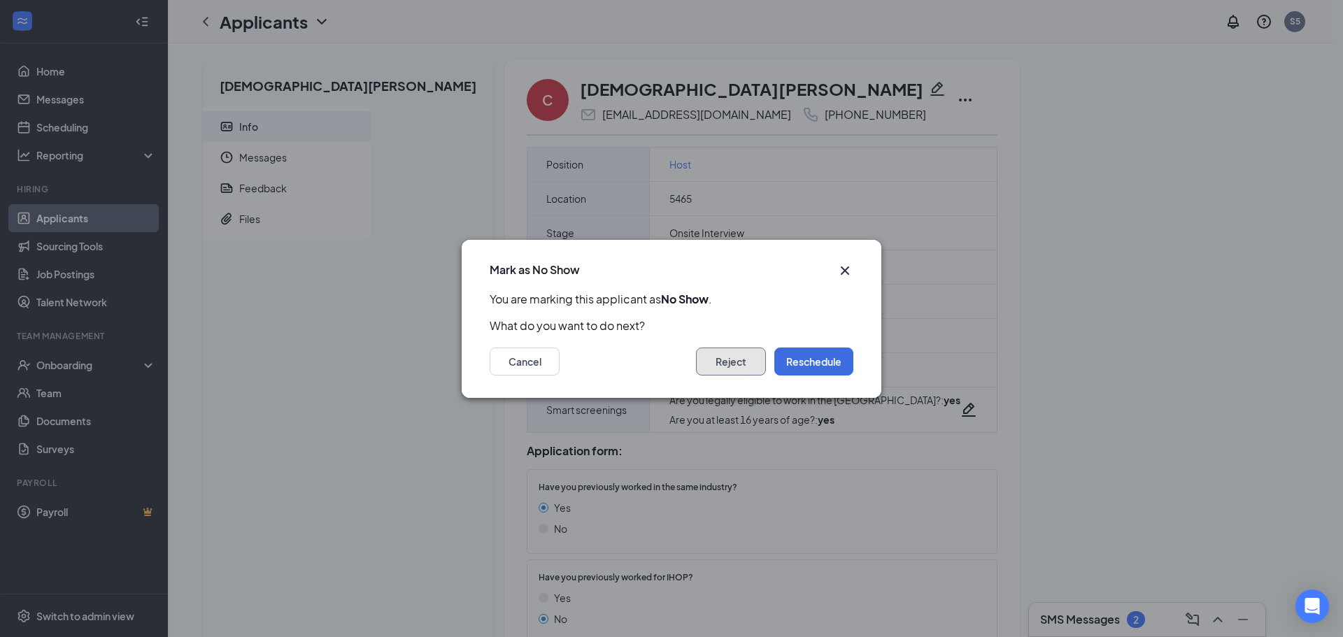
click at [724, 362] on button "Reject" at bounding box center [731, 362] width 70 height 28
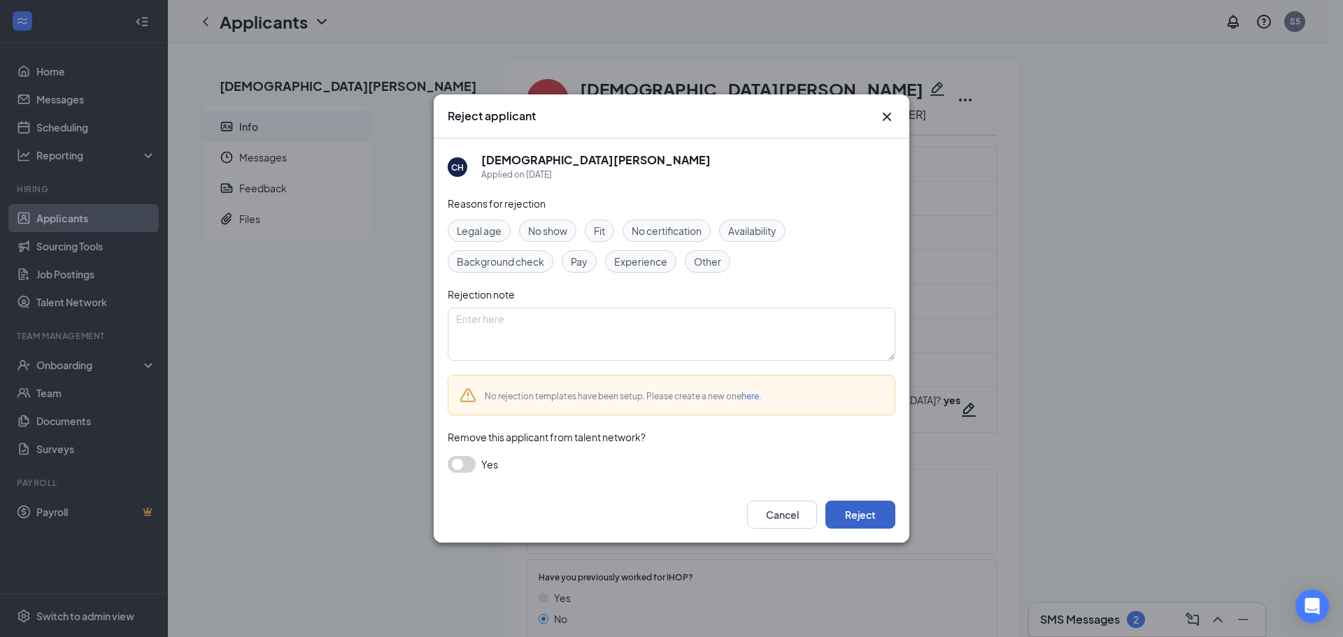
click at [846, 523] on button "Reject" at bounding box center [861, 515] width 70 height 28
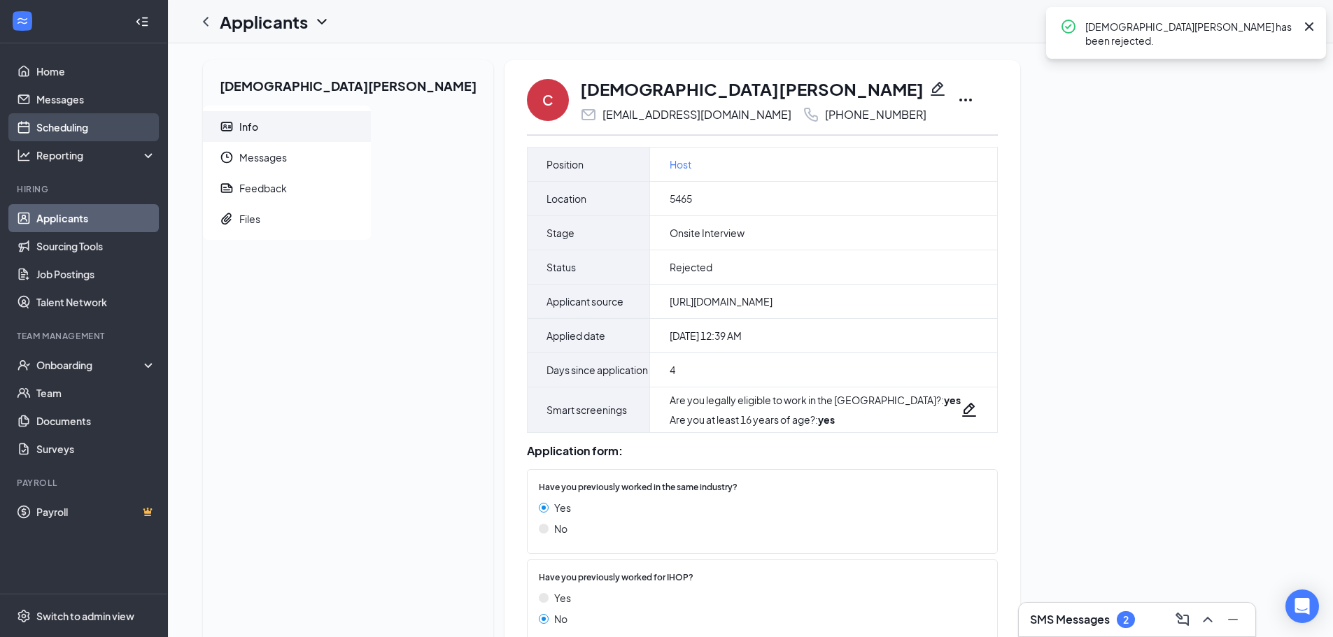
click at [87, 131] on link "Scheduling" at bounding box center [96, 127] width 120 height 28
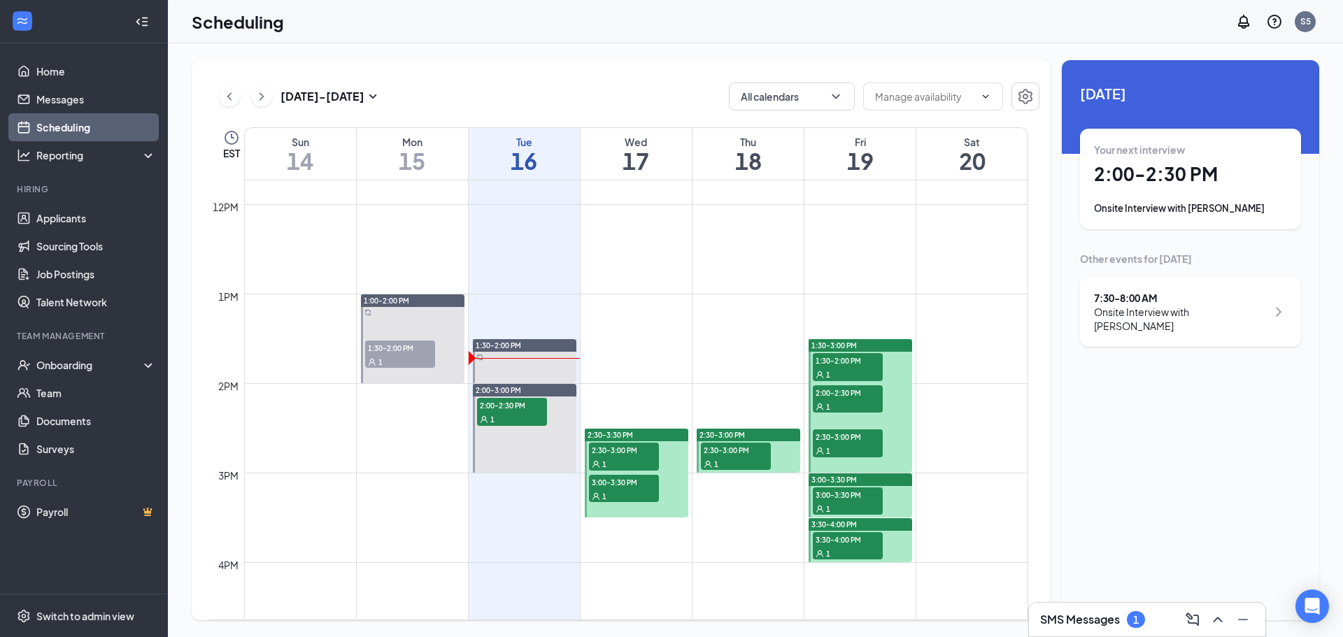
scroll to position [1134, 0]
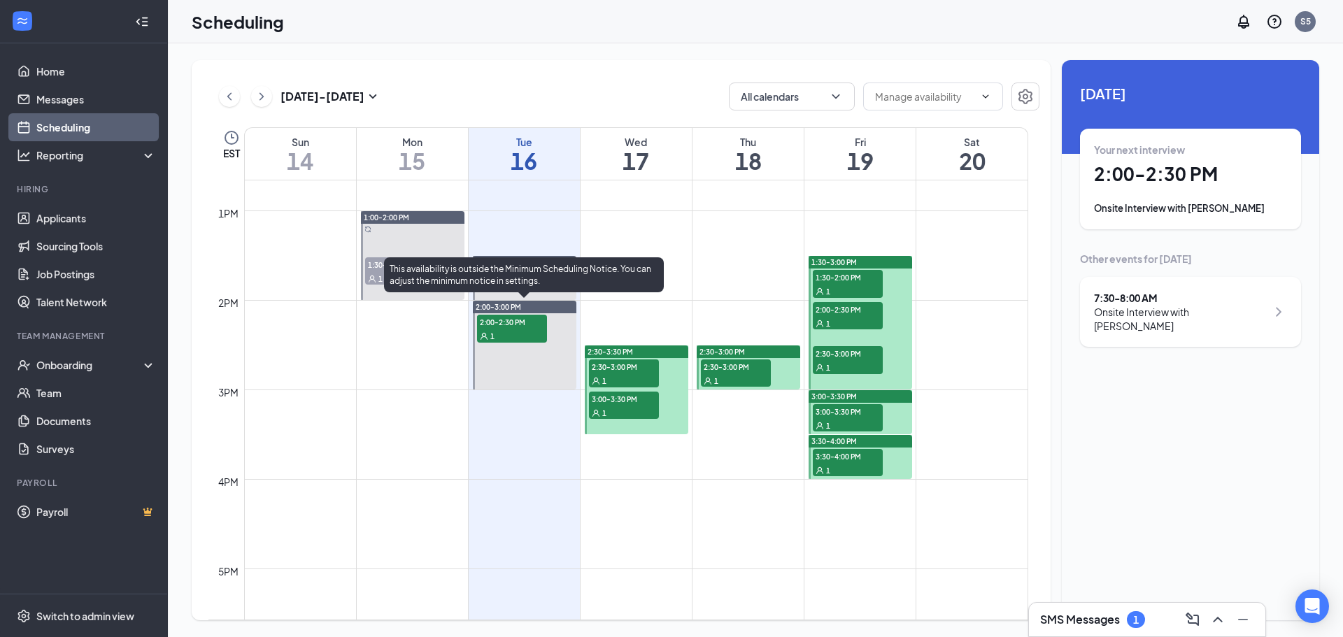
click at [518, 330] on div "1" at bounding box center [512, 336] width 70 height 14
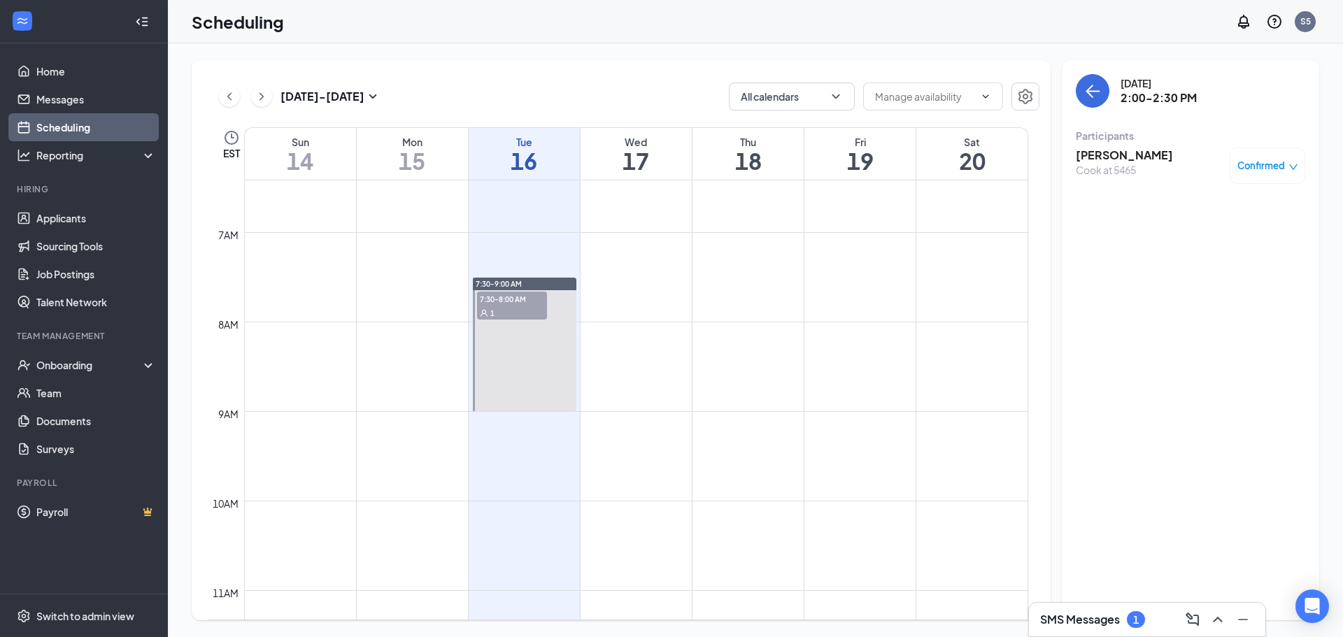
scroll to position [507, 0]
